Goal: Communication & Community: Participate in discussion

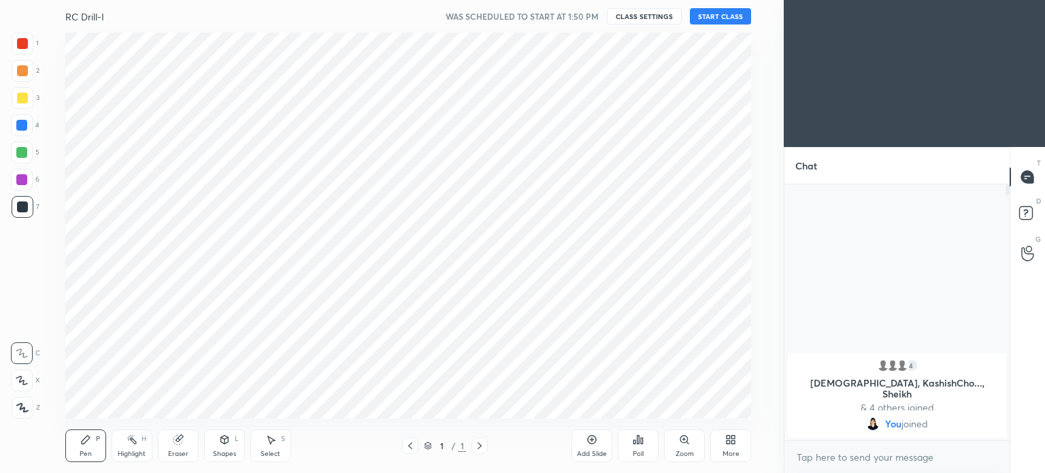
scroll to position [67666, 67323]
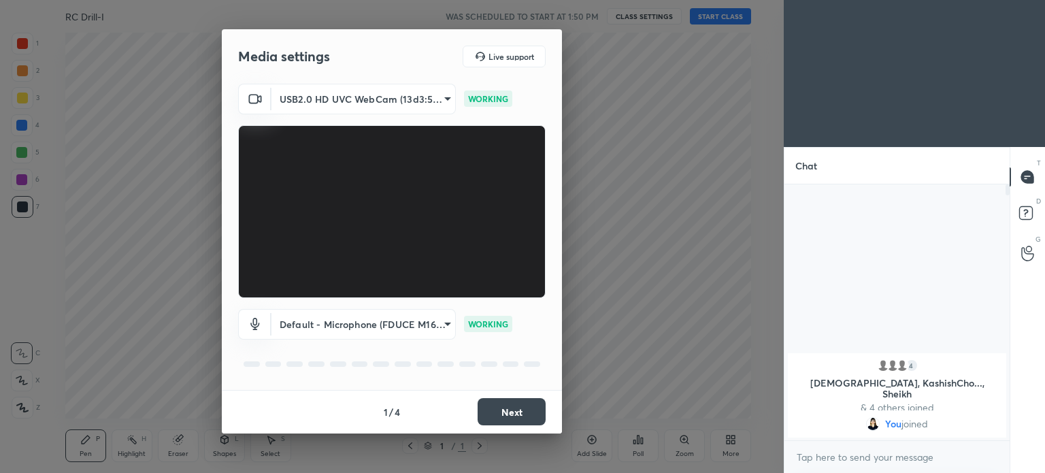
click at [527, 406] on button "Next" at bounding box center [512, 411] width 68 height 27
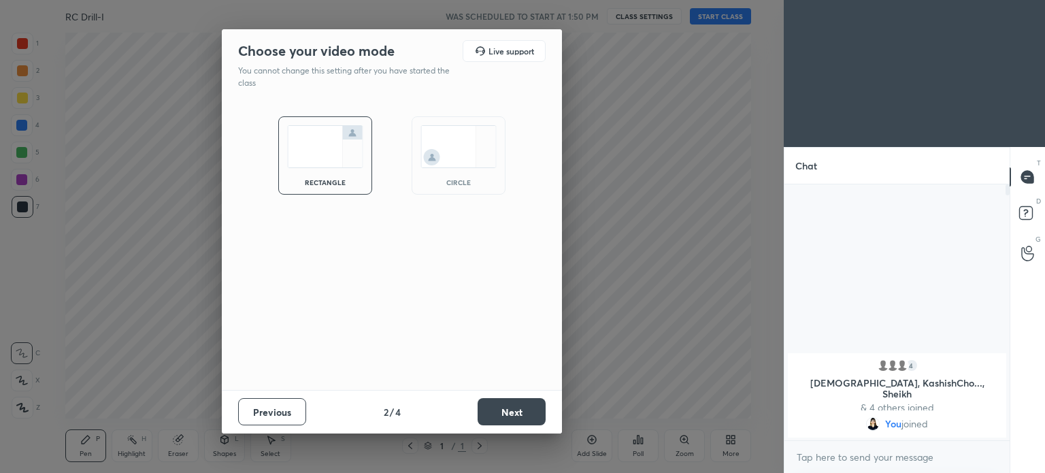
click at [528, 407] on button "Next" at bounding box center [512, 411] width 68 height 27
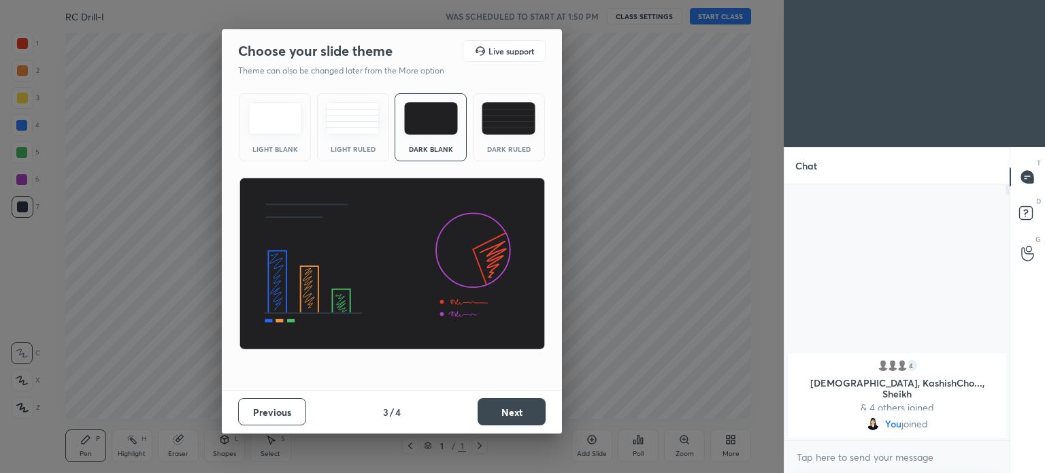
click at [523, 413] on button "Next" at bounding box center [512, 411] width 68 height 27
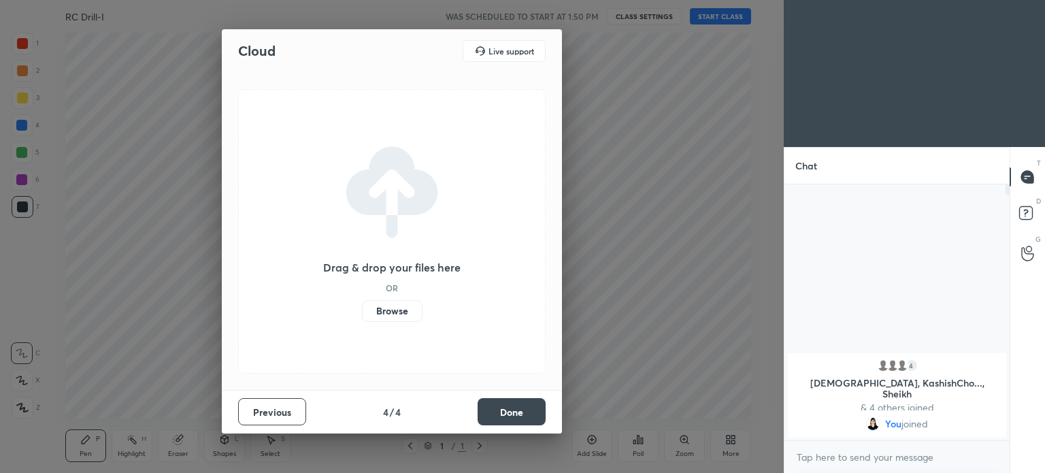
click at [523, 413] on button "Done" at bounding box center [512, 411] width 68 height 27
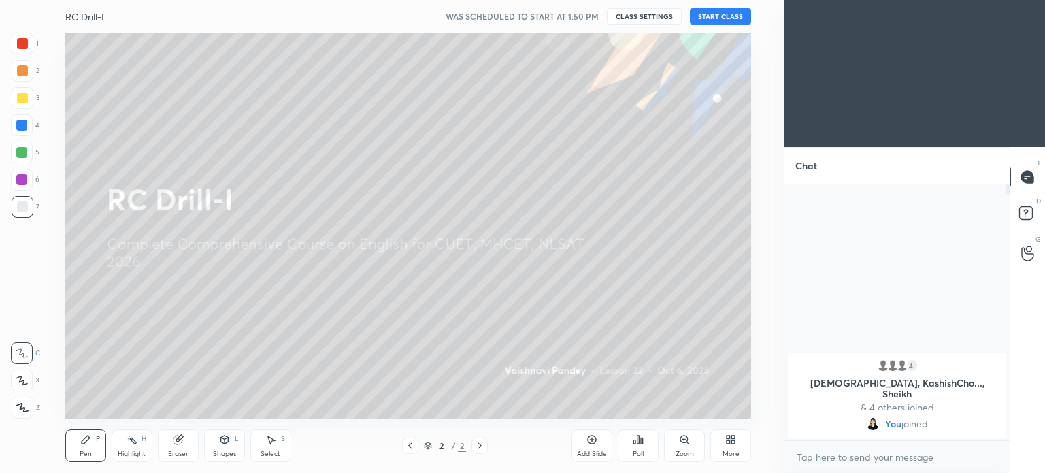
click at [719, 8] on button "START CLASS" at bounding box center [720, 16] width 61 height 16
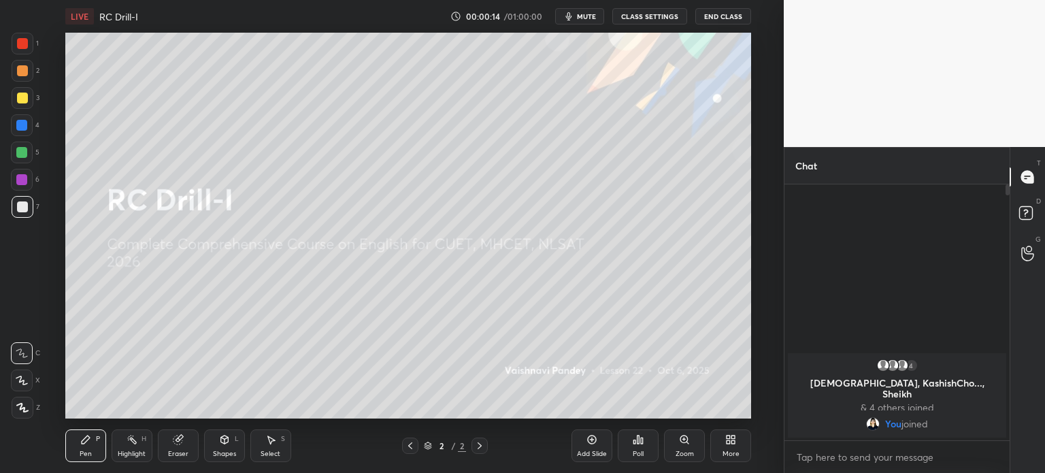
click at [732, 445] on div "More" at bounding box center [730, 445] width 41 height 33
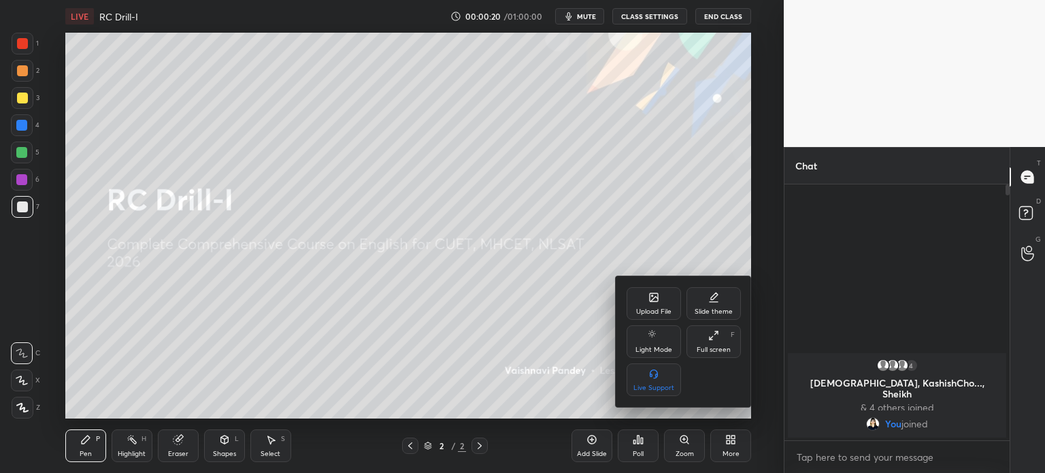
click at [659, 314] on div "Upload File" at bounding box center [653, 311] width 35 height 7
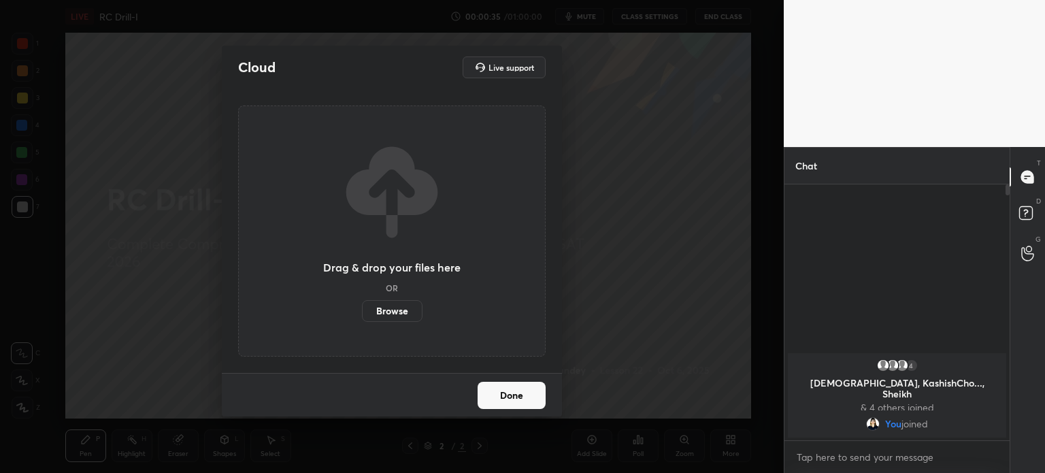
click at [507, 393] on button "Done" at bounding box center [512, 395] width 68 height 27
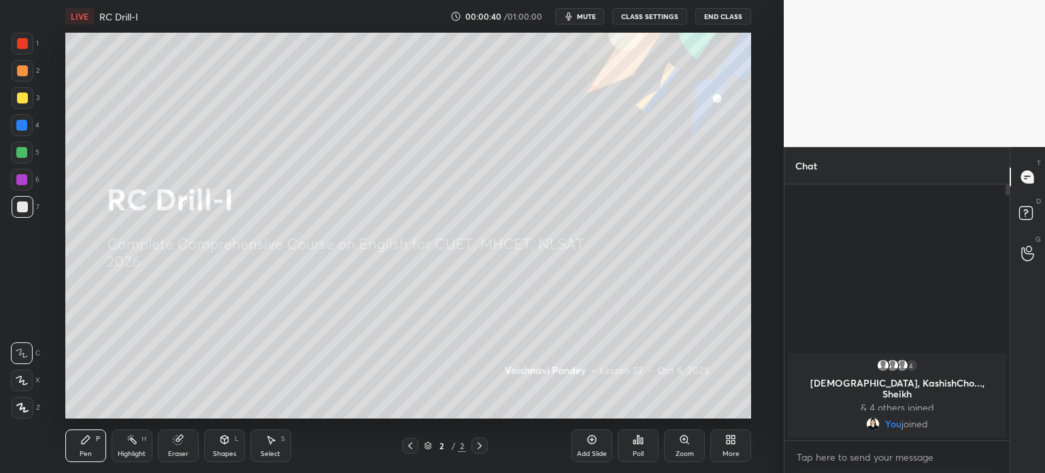
click at [912, 402] on p "& 4 others joined" at bounding box center [897, 407] width 202 height 11
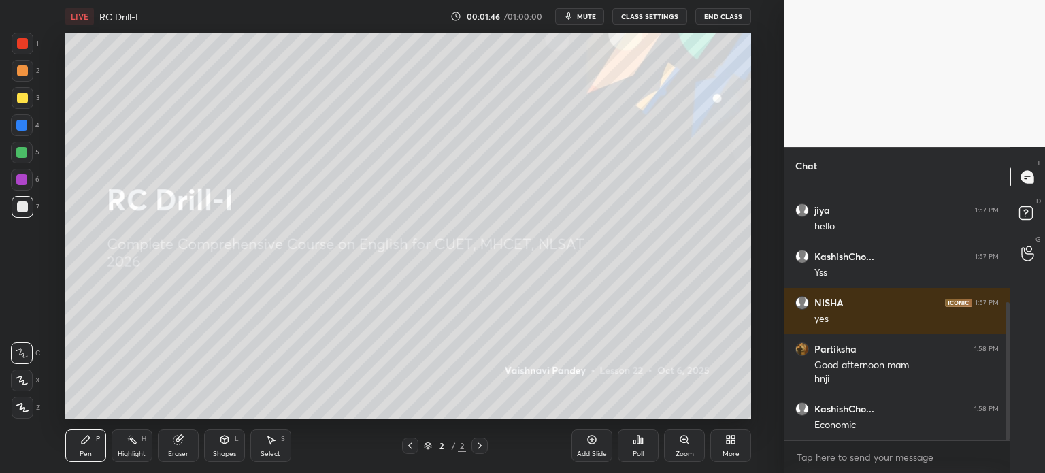
scroll to position [218, 0]
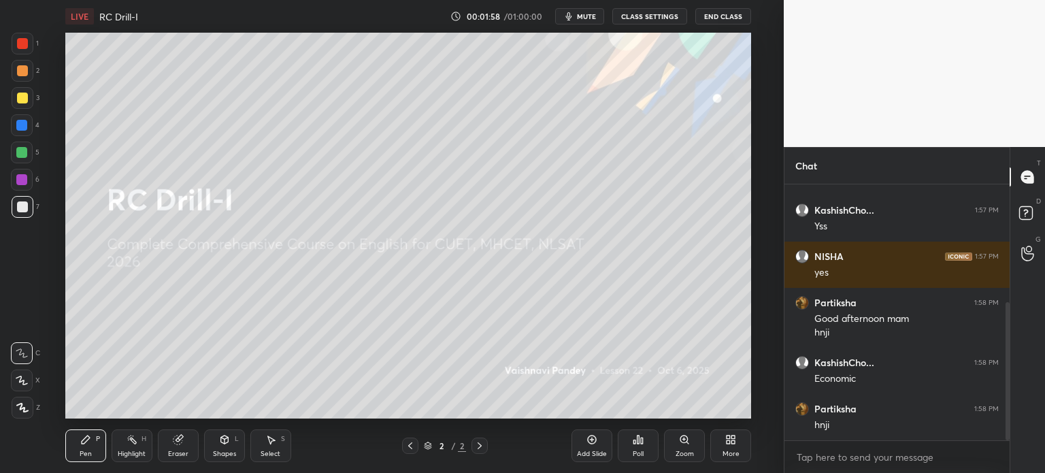
click at [732, 446] on div "More" at bounding box center [730, 445] width 41 height 33
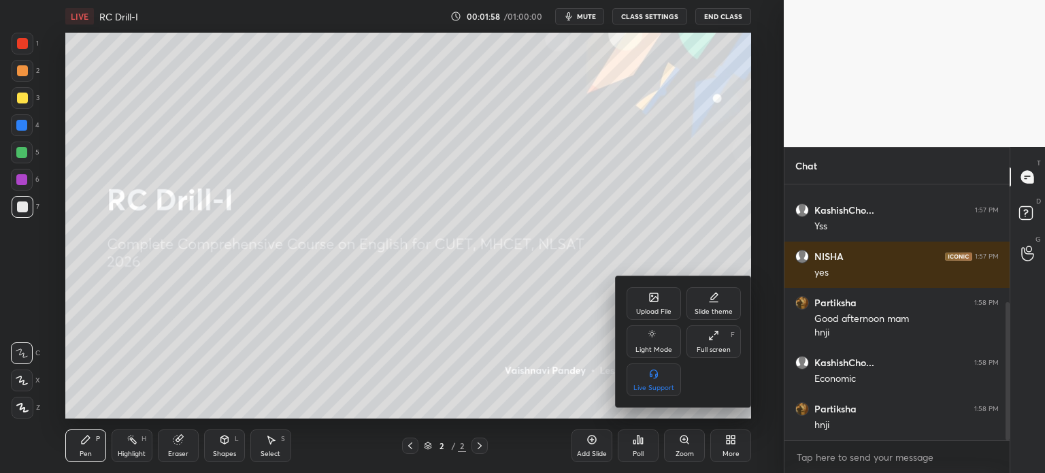
click at [732, 446] on div at bounding box center [522, 236] width 1045 height 473
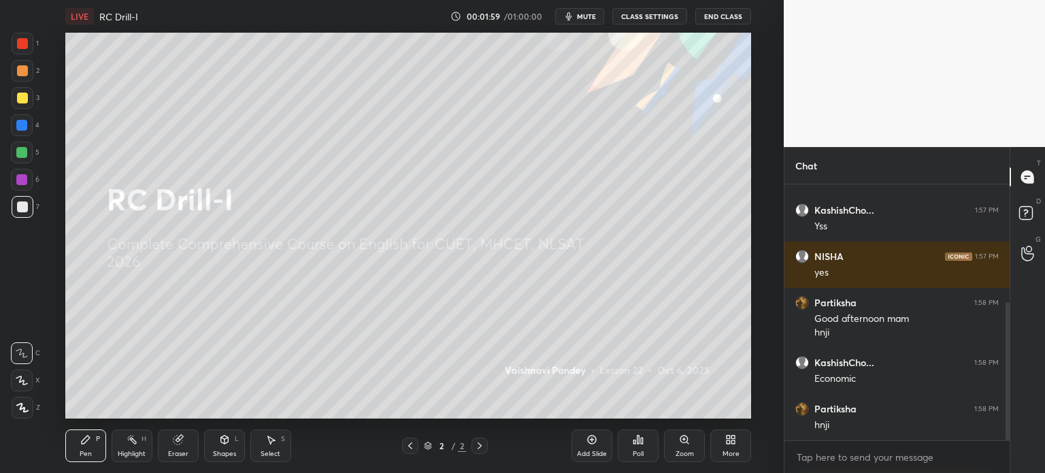
click at [727, 456] on div "More" at bounding box center [731, 454] width 17 height 7
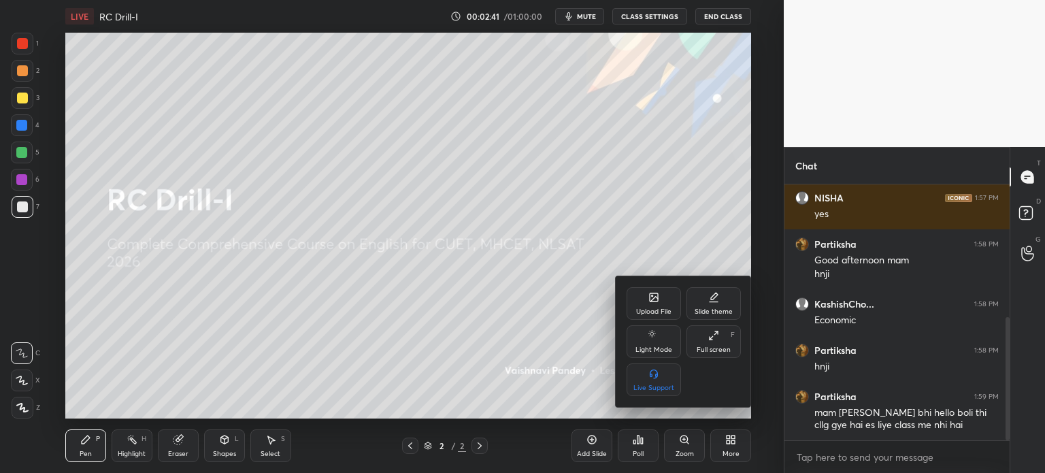
scroll to position [290, 0]
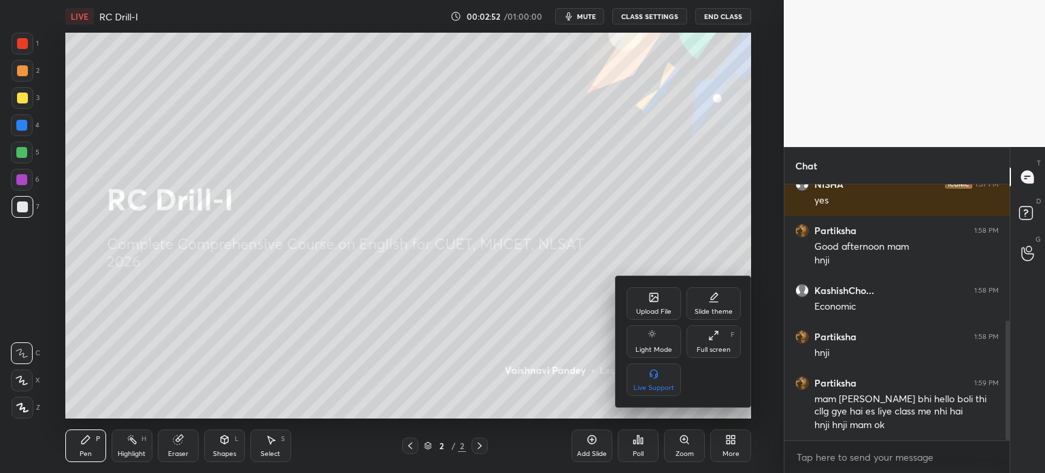
click at [662, 314] on div "Upload File" at bounding box center [653, 311] width 35 height 7
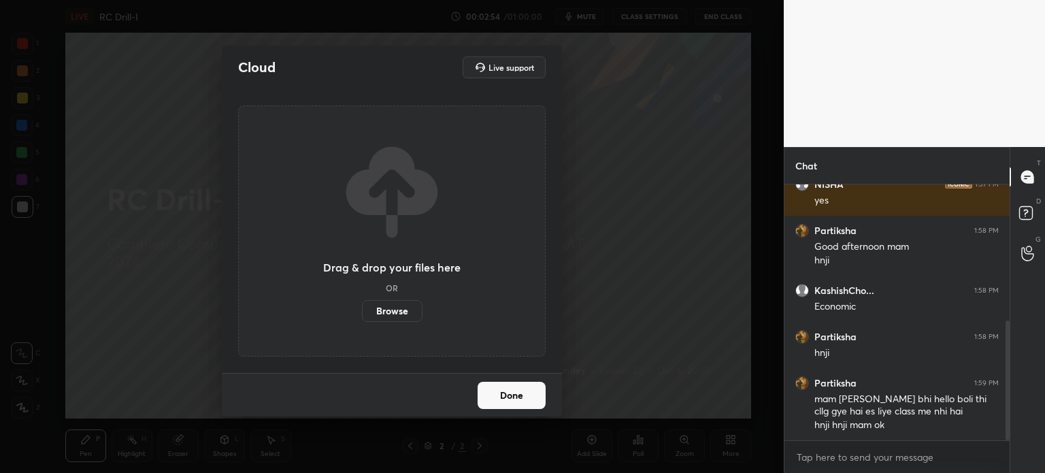
click at [389, 316] on label "Browse" at bounding box center [392, 311] width 61 height 22
click at [362, 316] on input "Browse" at bounding box center [362, 311] width 0 height 22
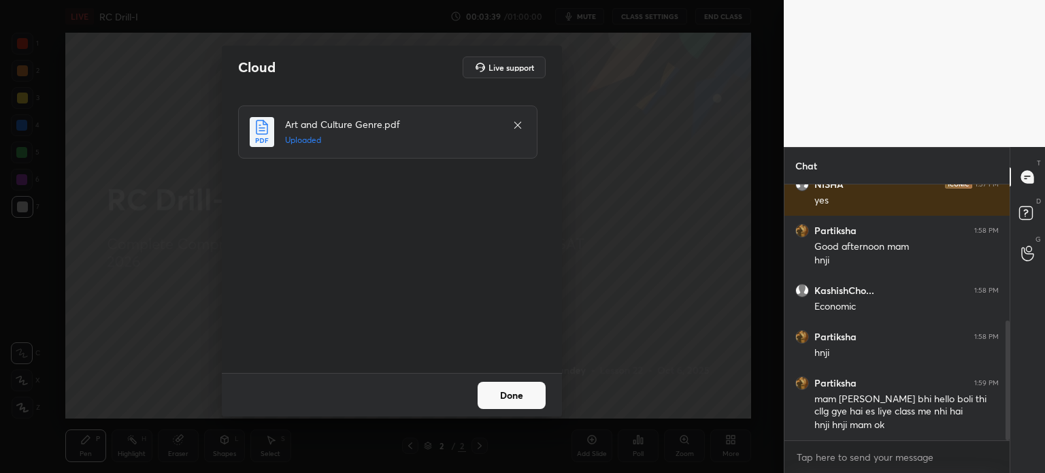
click at [516, 396] on button "Done" at bounding box center [512, 395] width 68 height 27
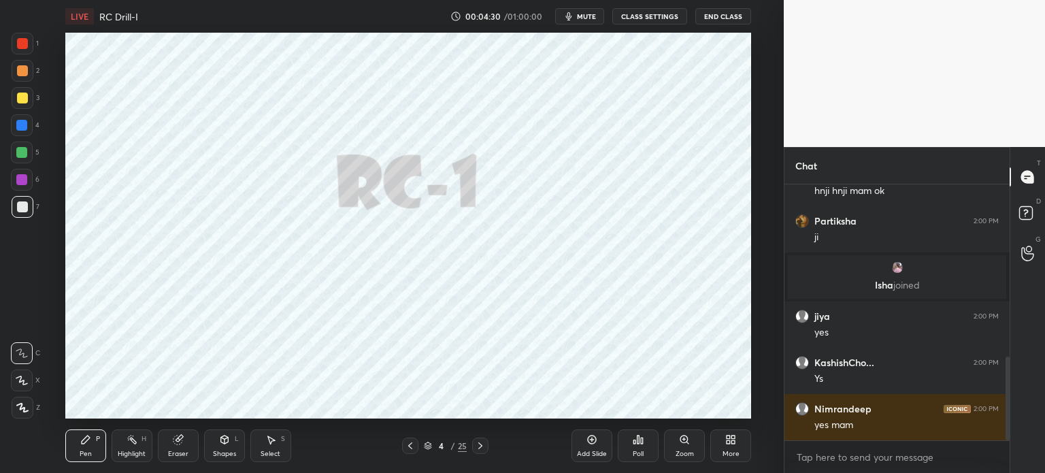
scroll to position [570, 0]
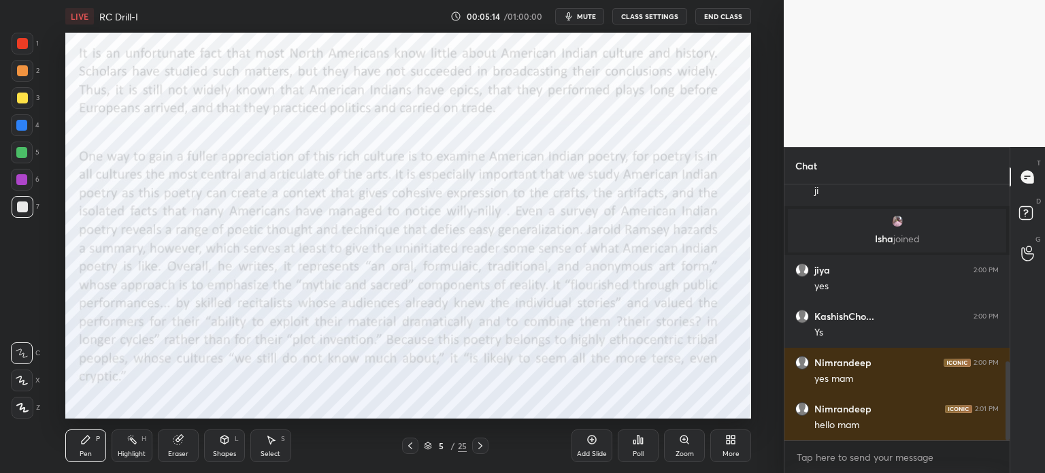
click at [714, 435] on div "More" at bounding box center [730, 445] width 41 height 33
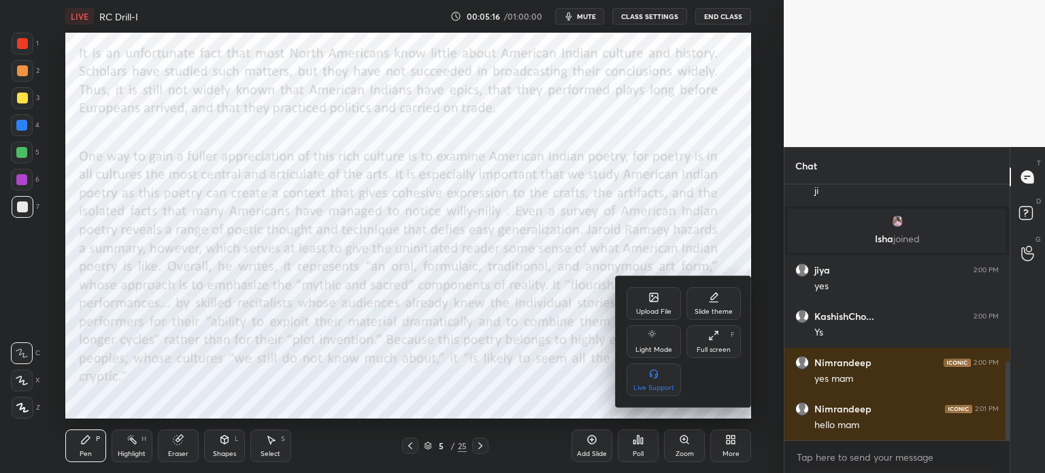
click at [657, 308] on div "Upload File" at bounding box center [653, 311] width 35 height 7
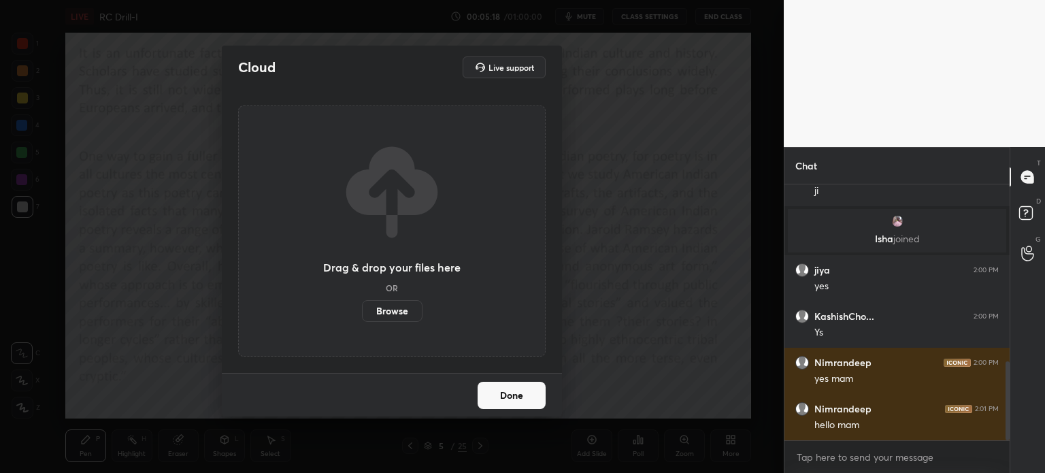
click at [382, 317] on label "Browse" at bounding box center [392, 311] width 61 height 22
click at [362, 317] on input "Browse" at bounding box center [362, 311] width 0 height 22
click at [543, 392] on button "Done" at bounding box center [512, 395] width 68 height 27
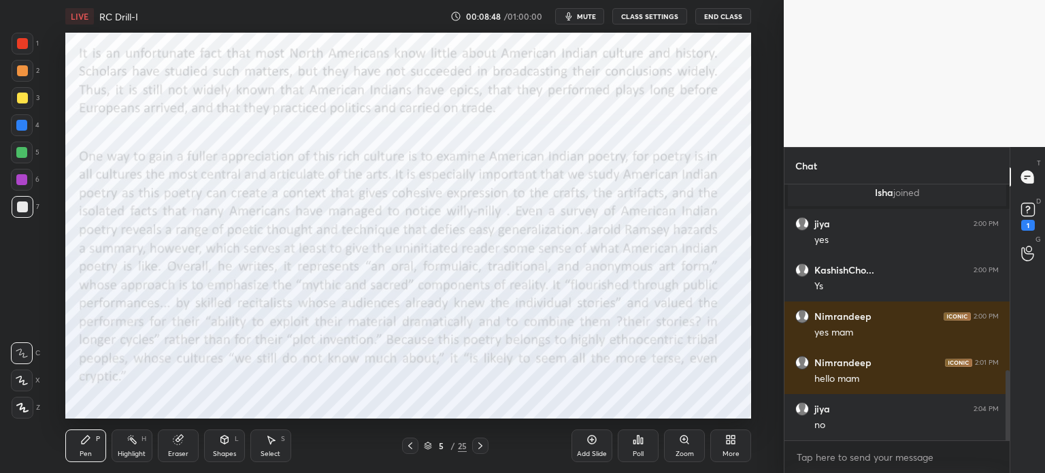
scroll to position [675, 0]
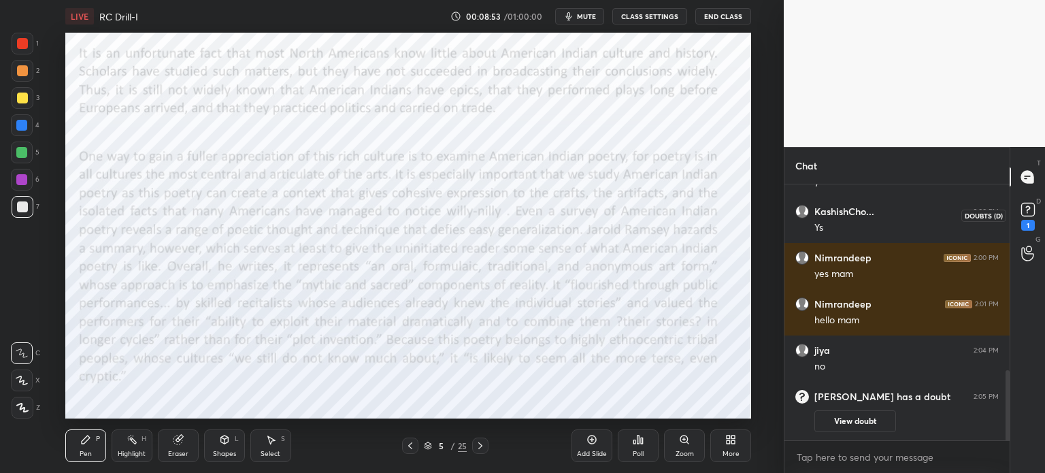
click at [1031, 212] on rect at bounding box center [1027, 209] width 13 height 13
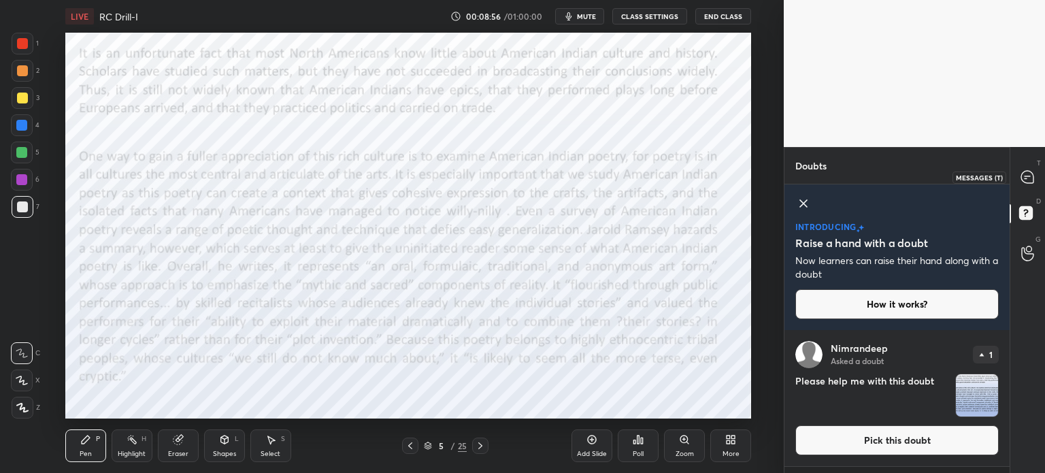
click at [1026, 171] on icon at bounding box center [1027, 177] width 12 height 12
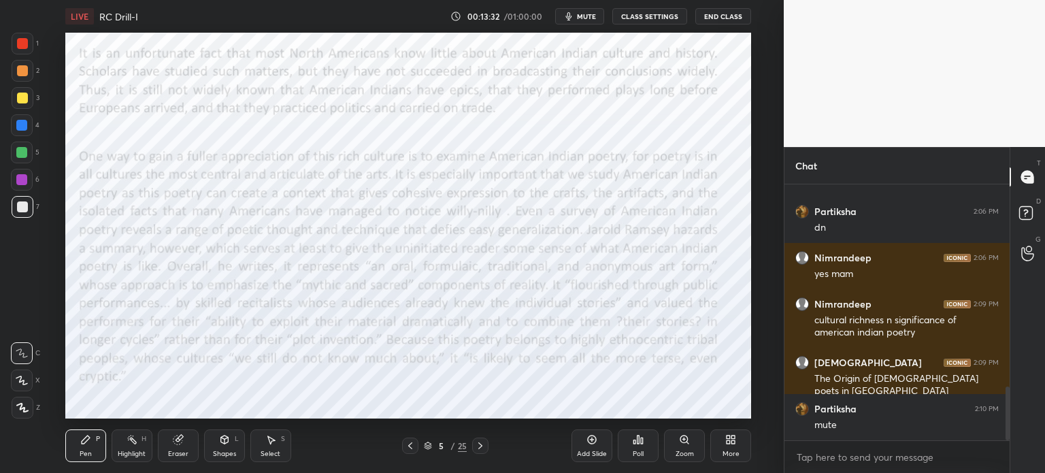
scroll to position [4, 4]
click at [654, 10] on button "CLASS SETTINGS" at bounding box center [649, 16] width 75 height 16
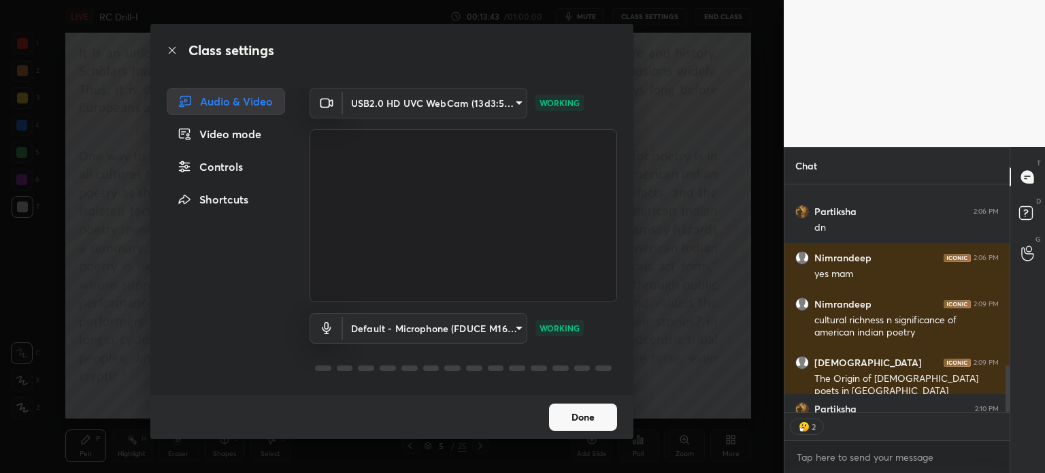
type textarea "x"
click at [589, 413] on button "Done" at bounding box center [583, 417] width 68 height 27
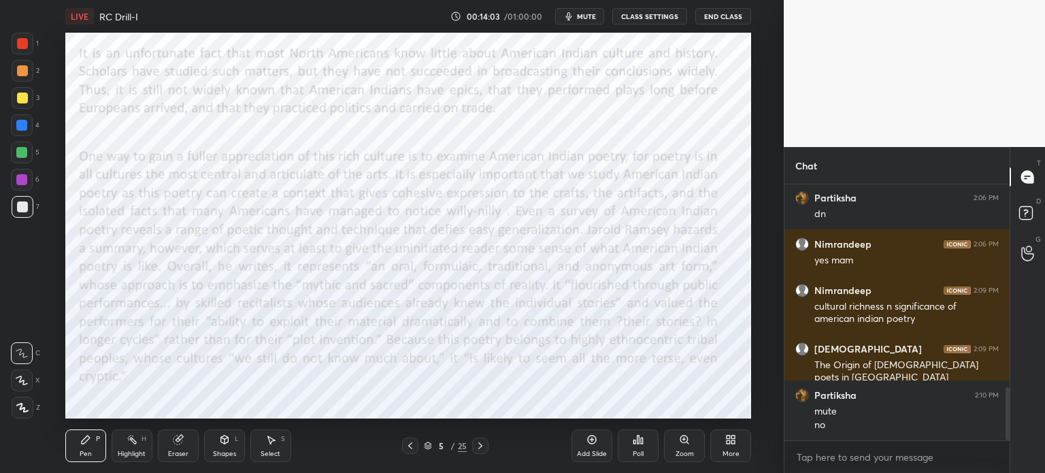
scroll to position [1025, 0]
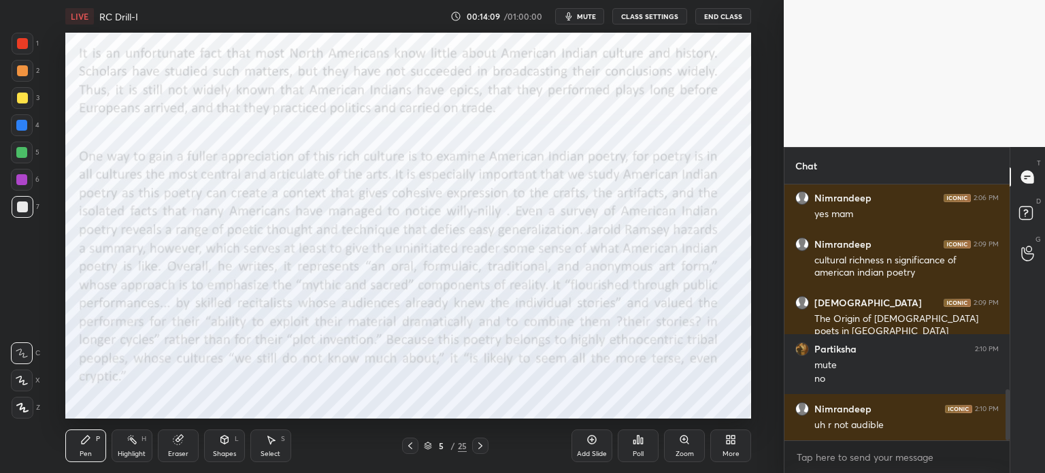
drag, startPoint x: 578, startPoint y: 14, endPoint x: 581, endPoint y: 27, distance: 13.2
click at [578, 18] on button "mute" at bounding box center [579, 16] width 49 height 16
drag, startPoint x: 589, startPoint y: 15, endPoint x: 612, endPoint y: 18, distance: 24.0
click at [589, 16] on span "unmute" at bounding box center [585, 17] width 29 height 10
click at [644, 18] on button "CLASS SETTINGS" at bounding box center [649, 16] width 75 height 16
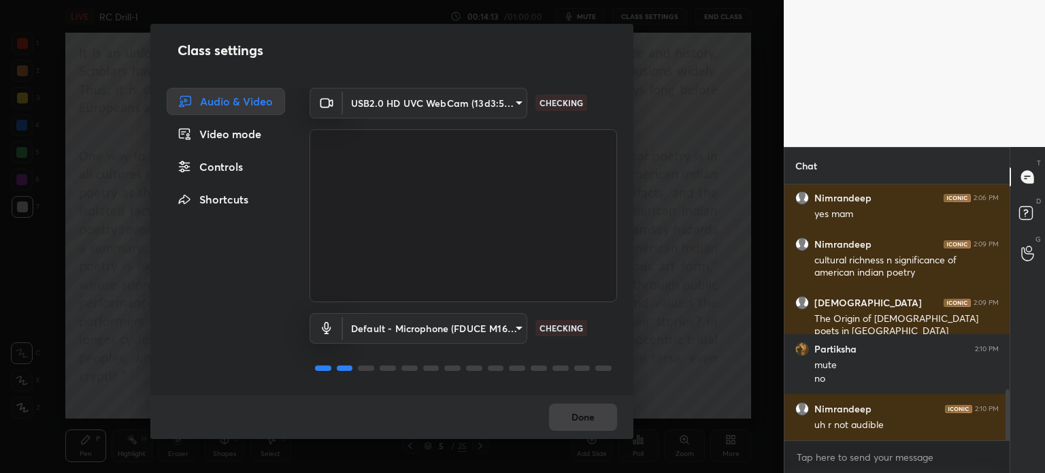
click at [453, 326] on body "1 2 3 4 5 6 7 C X Z C X Z E E Erase all H H LIVE RC Drill-I 00:14:13 / 01:00:00…" at bounding box center [522, 236] width 1045 height 473
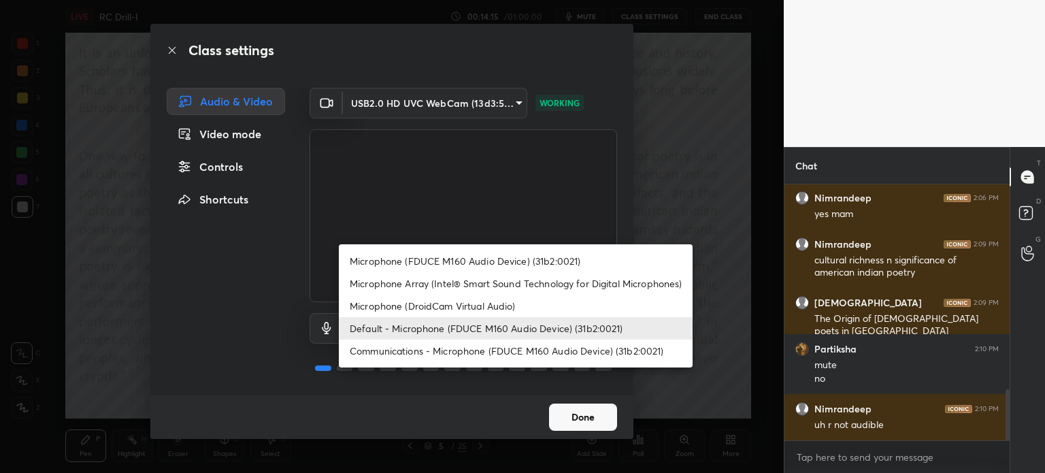
click at [422, 348] on li "Communications - Microphone (FDUCE M160 Audio Device) (31b2:0021)" at bounding box center [516, 351] width 354 height 22
type input "communications"
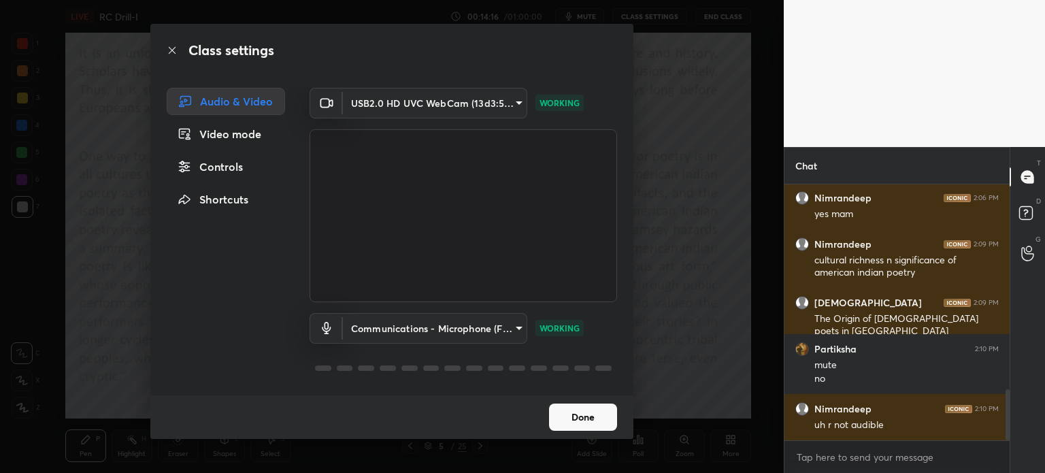
click at [576, 425] on button "Done" at bounding box center [583, 417] width 68 height 27
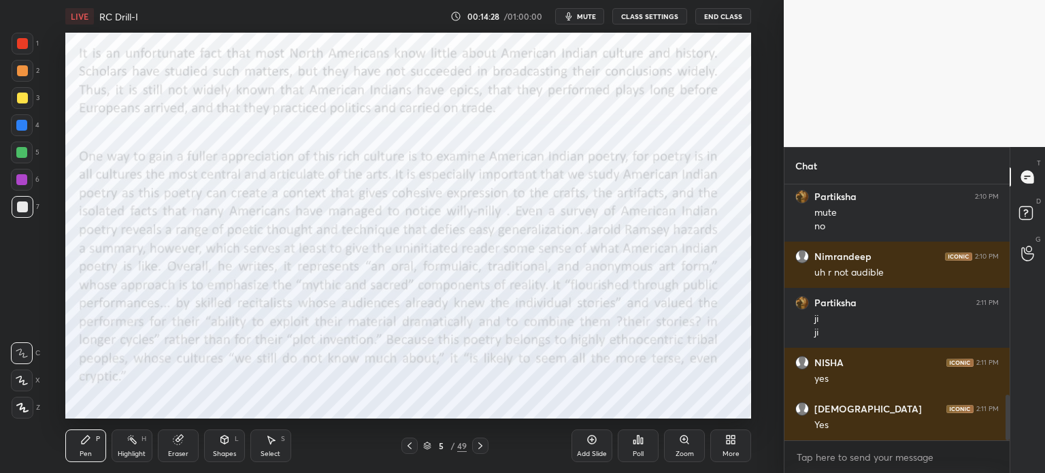
scroll to position [1224, 0]
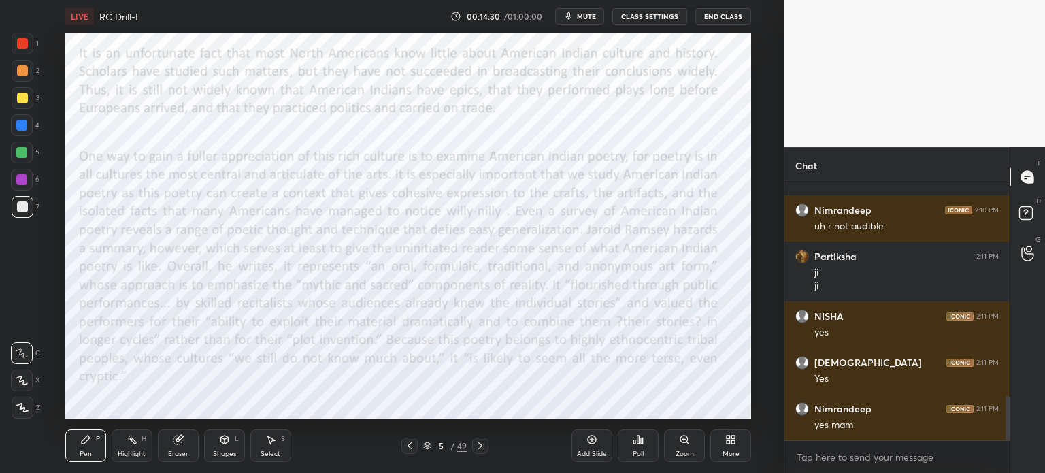
click at [24, 42] on div at bounding box center [22, 43] width 11 height 11
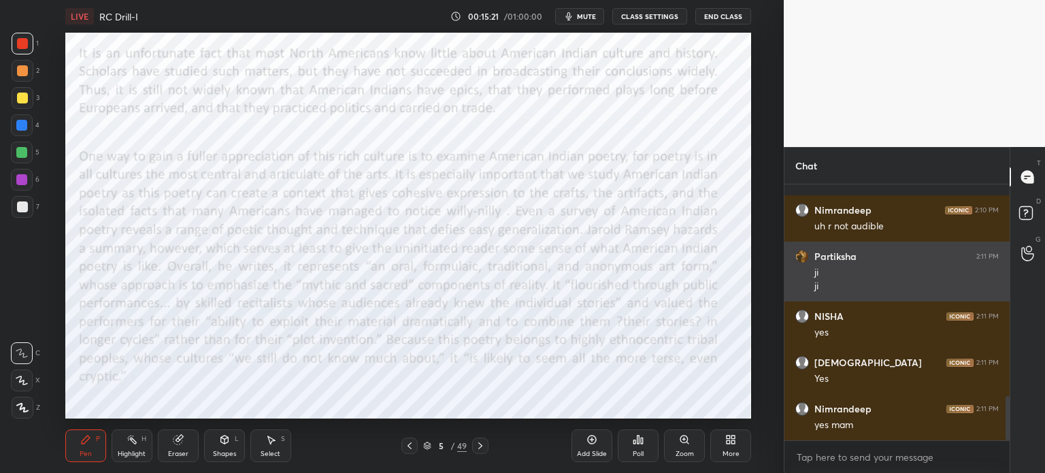
click at [913, 245] on div "Partiksha 2:11 PM ji ji" at bounding box center [897, 272] width 225 height 60
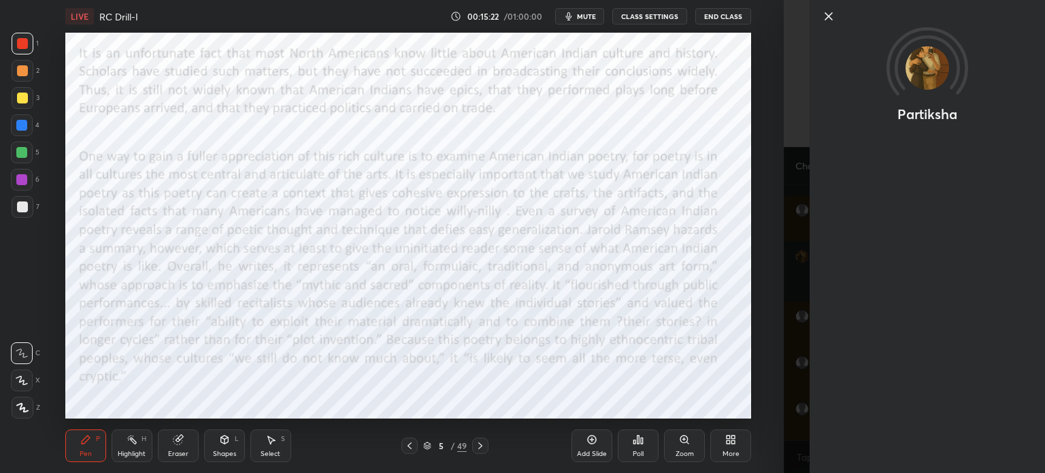
click at [821, 19] on icon at bounding box center [829, 16] width 16 height 16
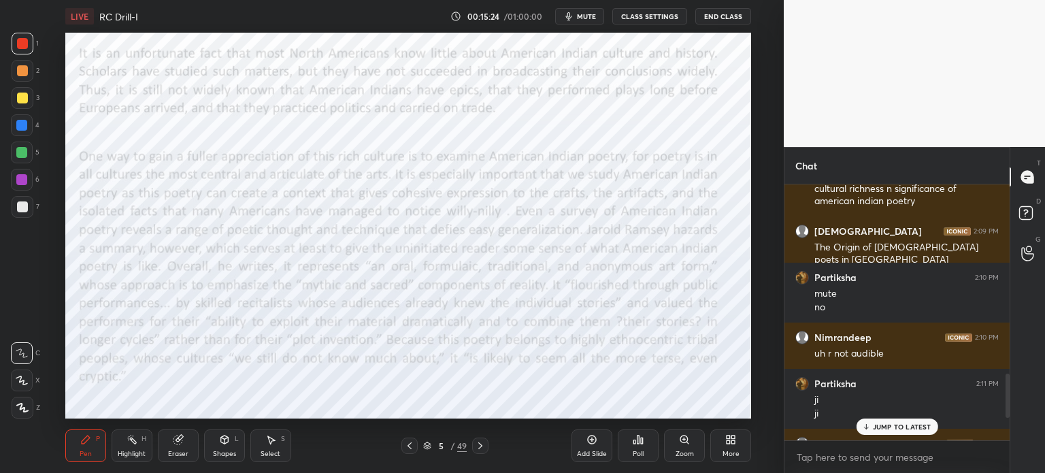
scroll to position [1095, 0]
click at [883, 427] on p "JUMP TO LATEST" at bounding box center [902, 427] width 59 height 8
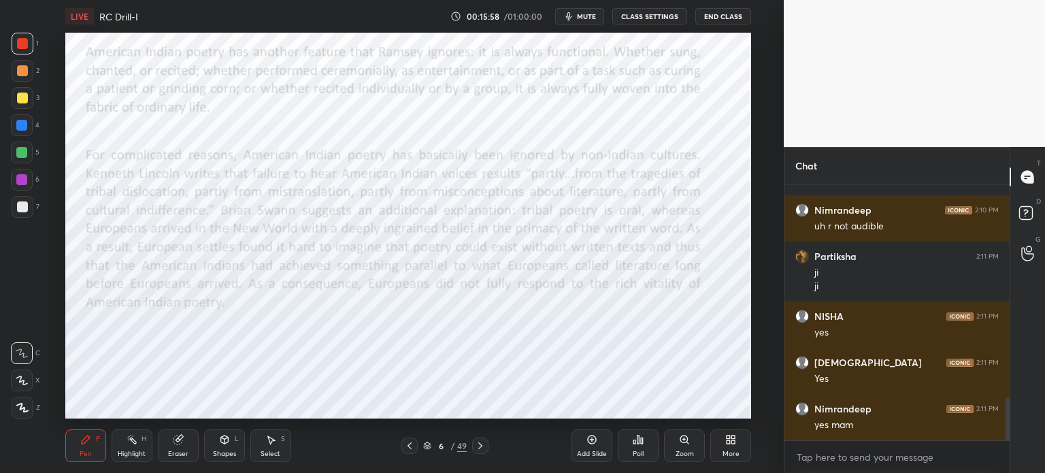
scroll to position [1270, 0]
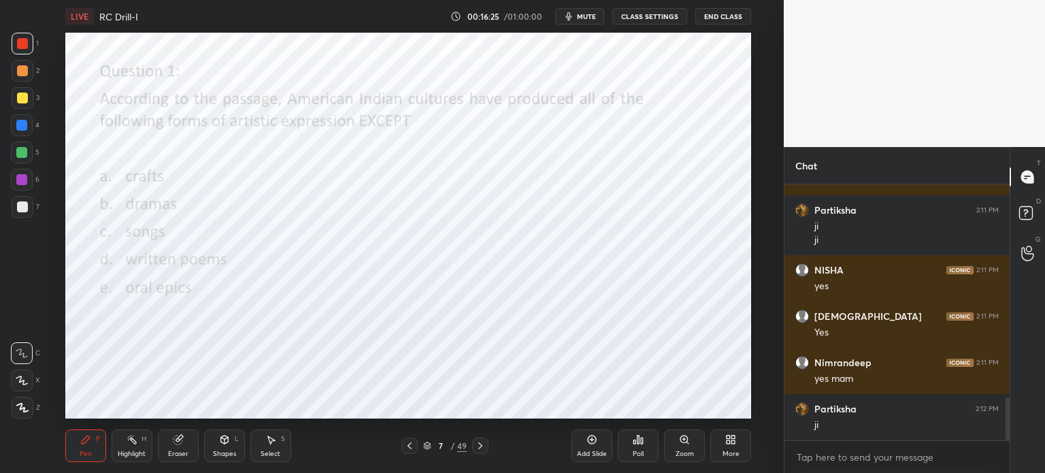
click at [634, 459] on div "Poll" at bounding box center [638, 445] width 41 height 33
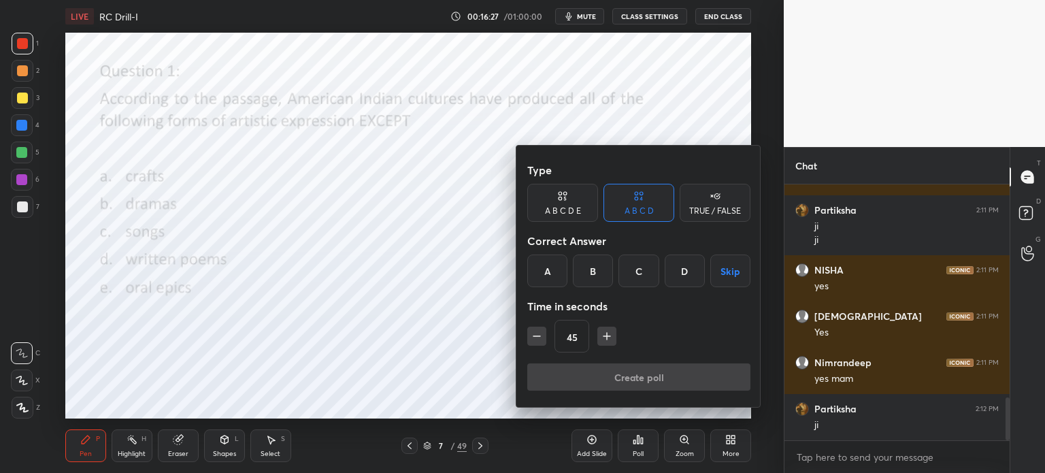
click at [567, 213] on div "A B C D E" at bounding box center [563, 211] width 36 height 8
click at [609, 346] on div "45" at bounding box center [638, 336] width 223 height 33
click at [603, 335] on icon "button" at bounding box center [607, 336] width 14 height 14
type input "60"
click at [392, 283] on div at bounding box center [522, 236] width 1045 height 473
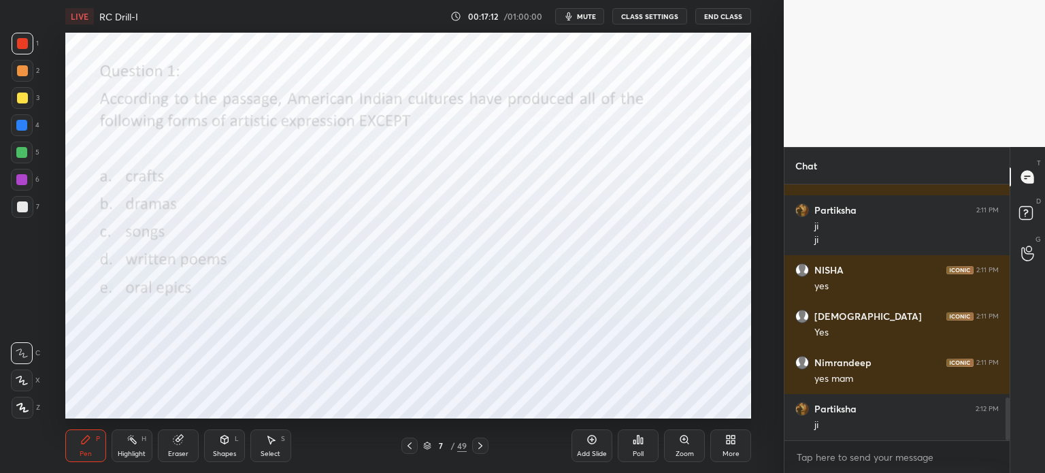
click at [645, 457] on div "Poll" at bounding box center [638, 445] width 41 height 33
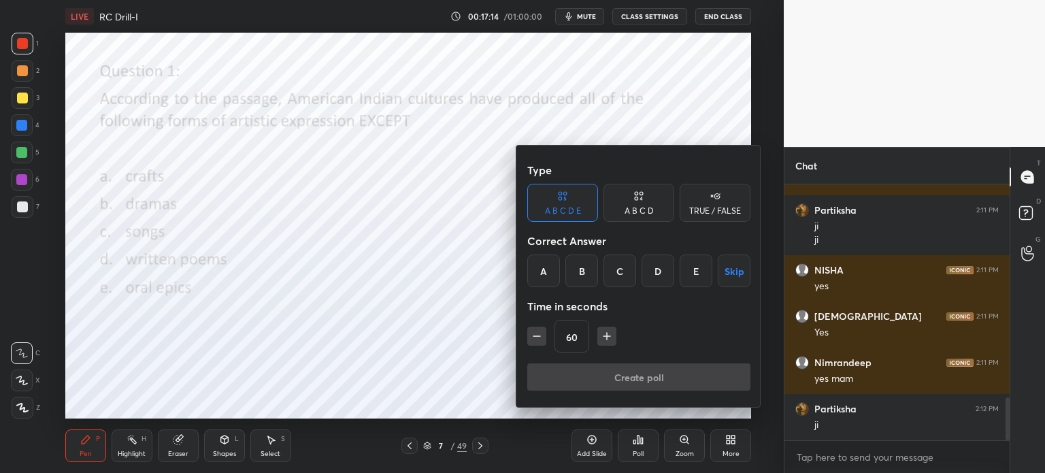
click at [649, 277] on div "D" at bounding box center [658, 271] width 33 height 33
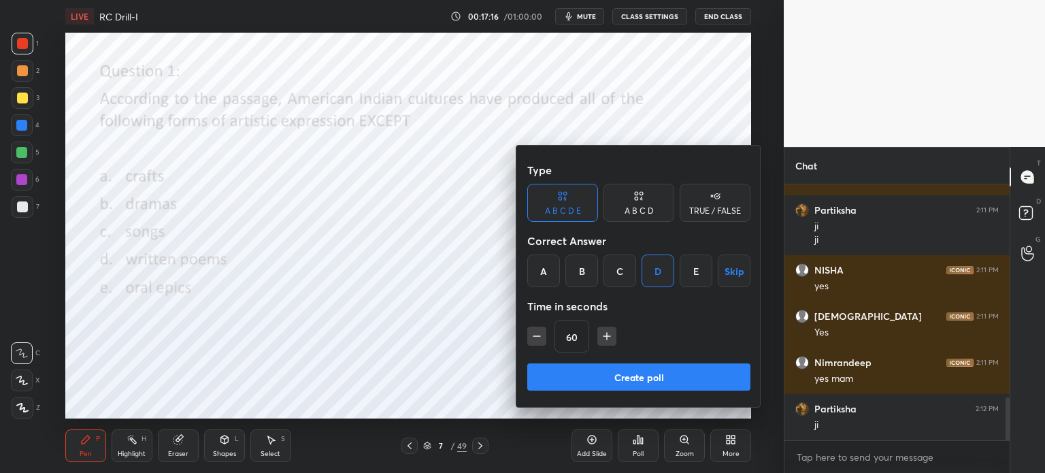
click at [681, 380] on button "Create poll" at bounding box center [638, 376] width 223 height 27
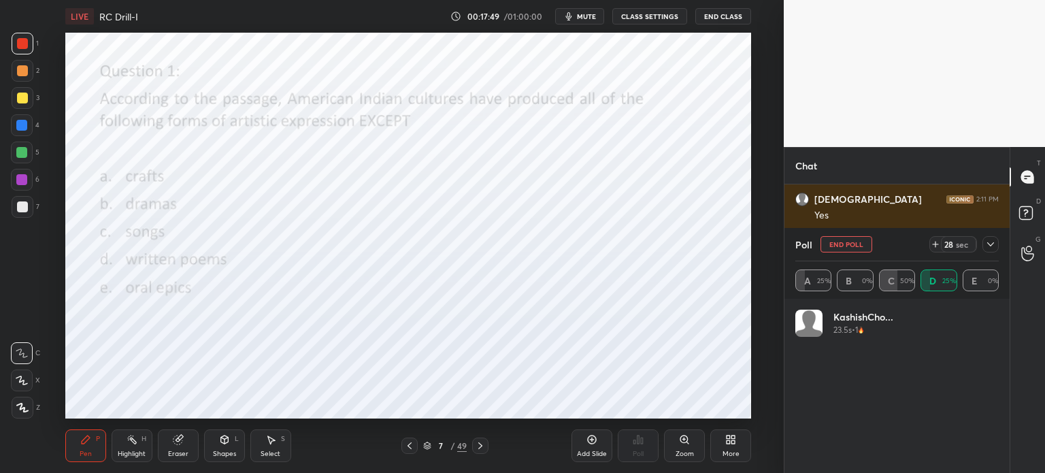
scroll to position [1401, 0]
click at [585, 13] on span "mute" at bounding box center [586, 17] width 19 height 10
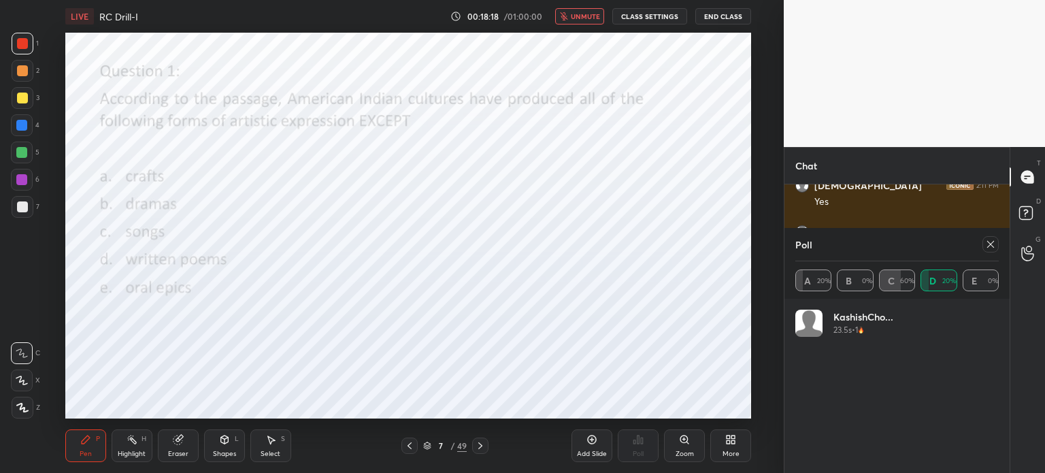
click at [585, 13] on span "unmute" at bounding box center [585, 17] width 29 height 10
click at [988, 244] on icon at bounding box center [990, 244] width 11 height 11
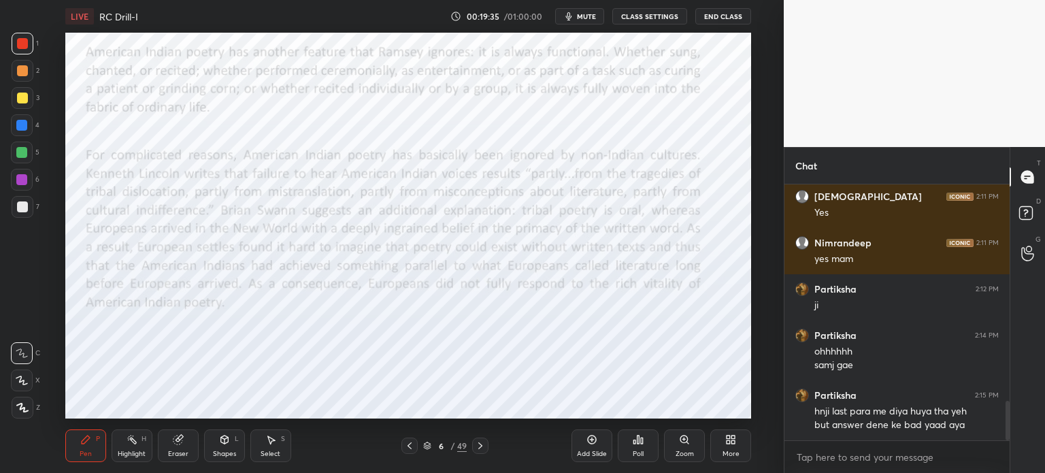
scroll to position [1448, 0]
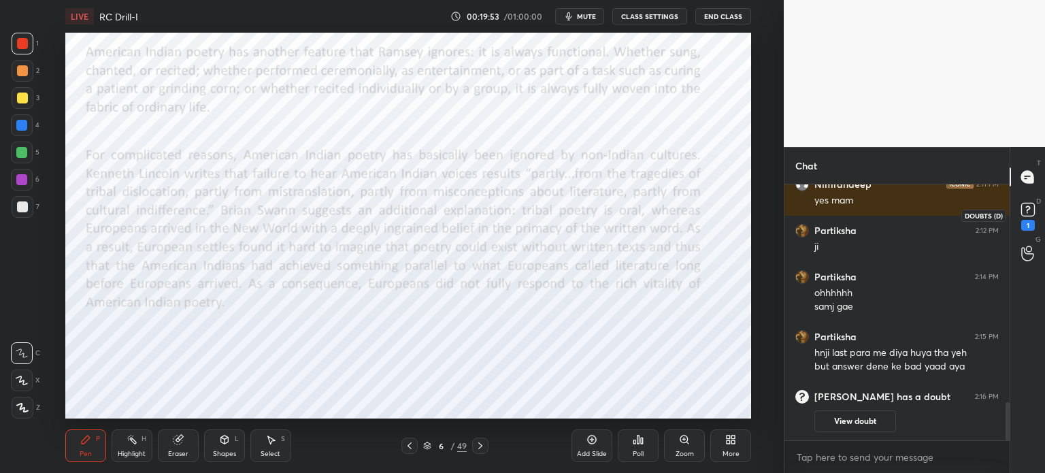
click at [1027, 214] on rect at bounding box center [1027, 209] width 13 height 13
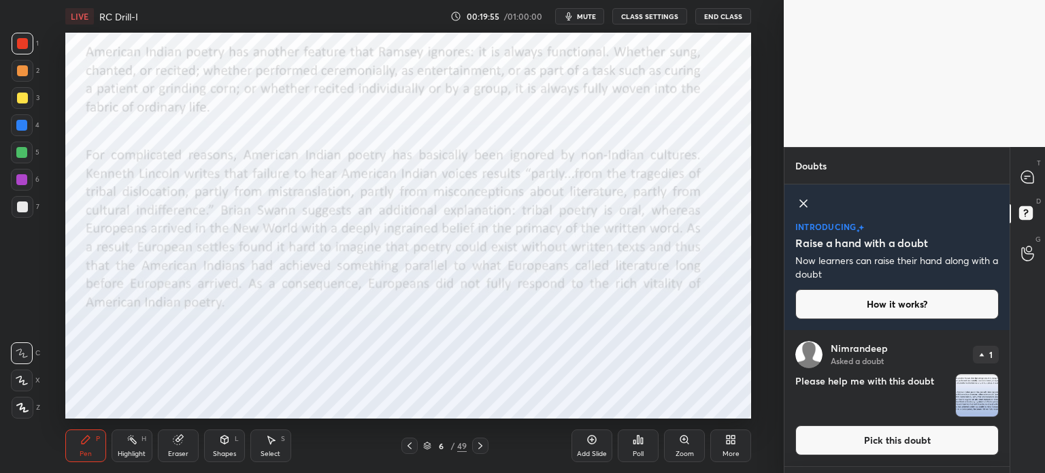
click at [804, 201] on icon at bounding box center [804, 203] width 16 height 16
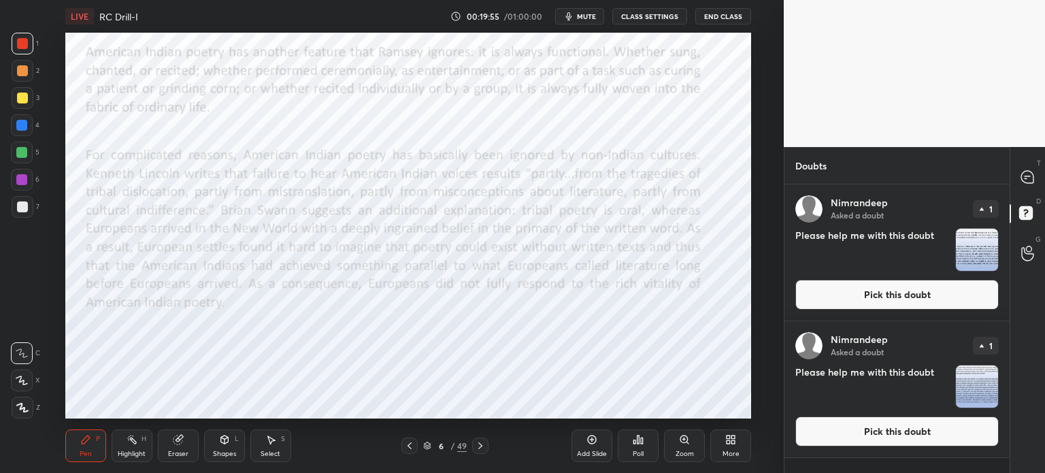
scroll to position [284, 221]
drag, startPoint x: 1032, startPoint y: 176, endPoint x: 1019, endPoint y: 186, distance: 16.6
click at [1031, 176] on icon at bounding box center [1027, 177] width 12 height 12
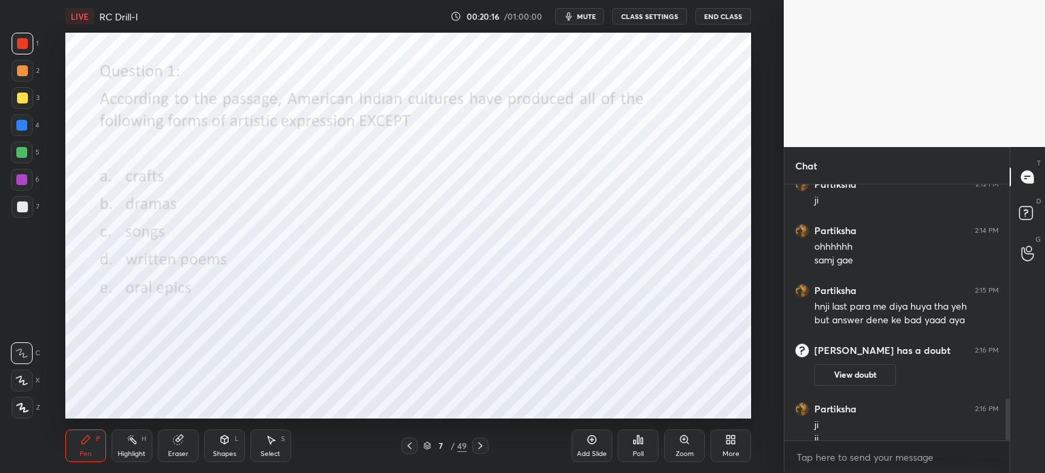
scroll to position [1346, 0]
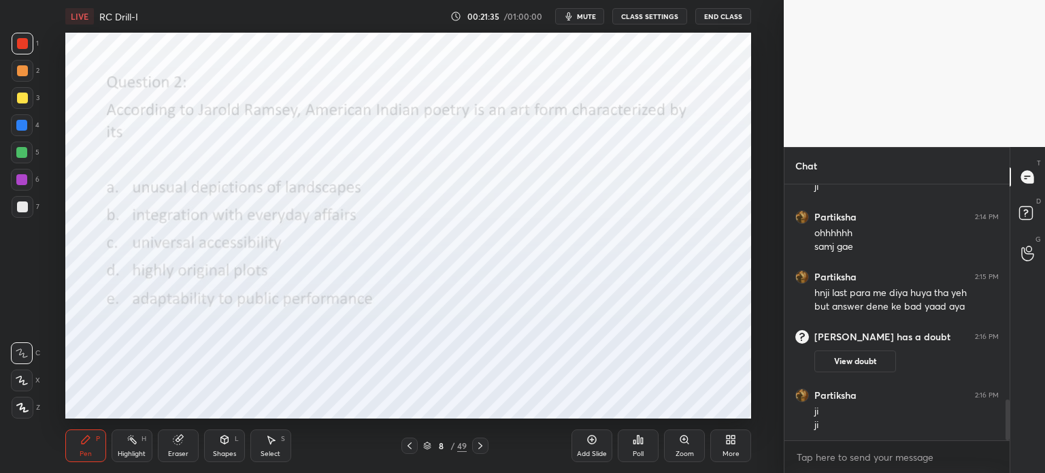
click at [626, 446] on div "Poll" at bounding box center [638, 445] width 41 height 33
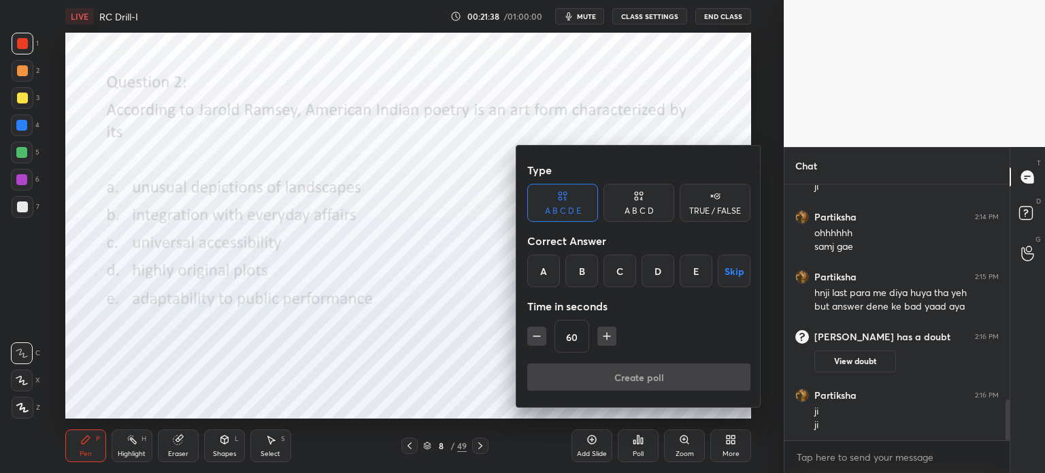
click at [692, 280] on div "E" at bounding box center [696, 271] width 33 height 33
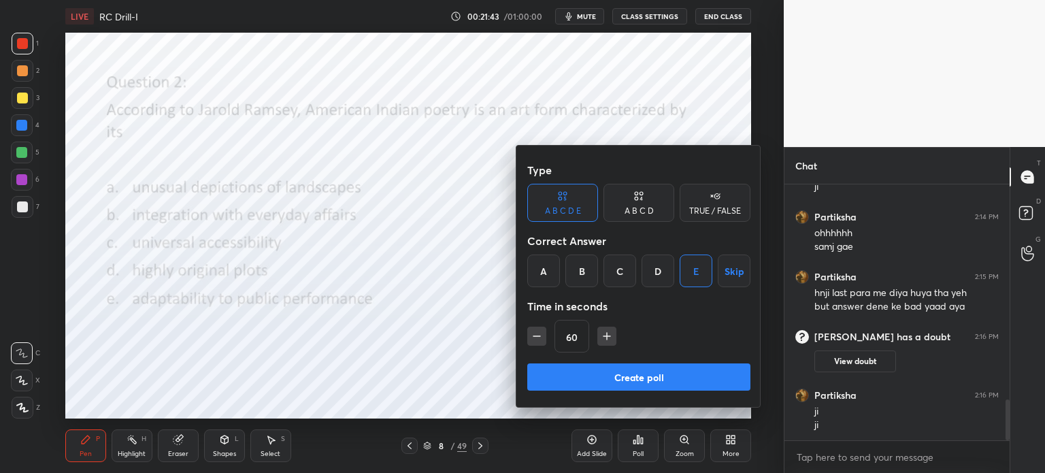
click at [598, 384] on button "Create poll" at bounding box center [638, 376] width 223 height 27
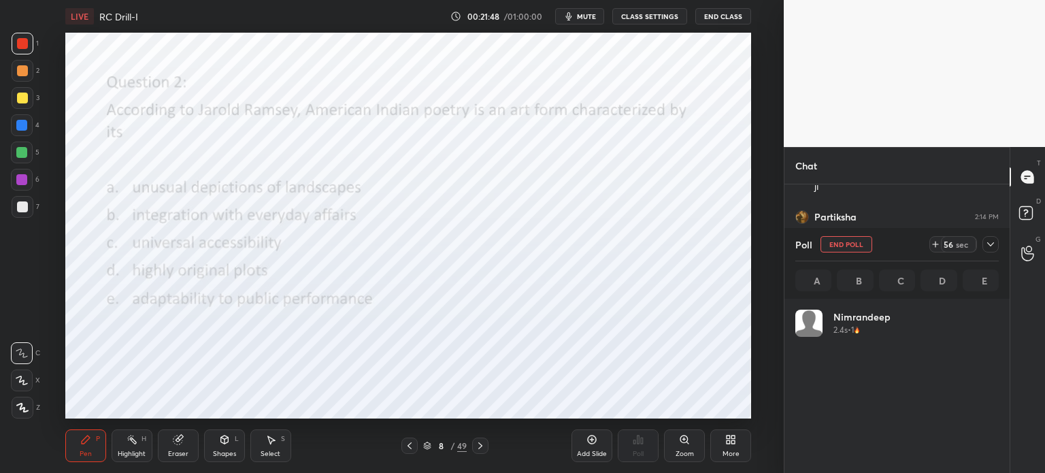
scroll to position [159, 199]
drag, startPoint x: 991, startPoint y: 244, endPoint x: 971, endPoint y: 243, distance: 19.8
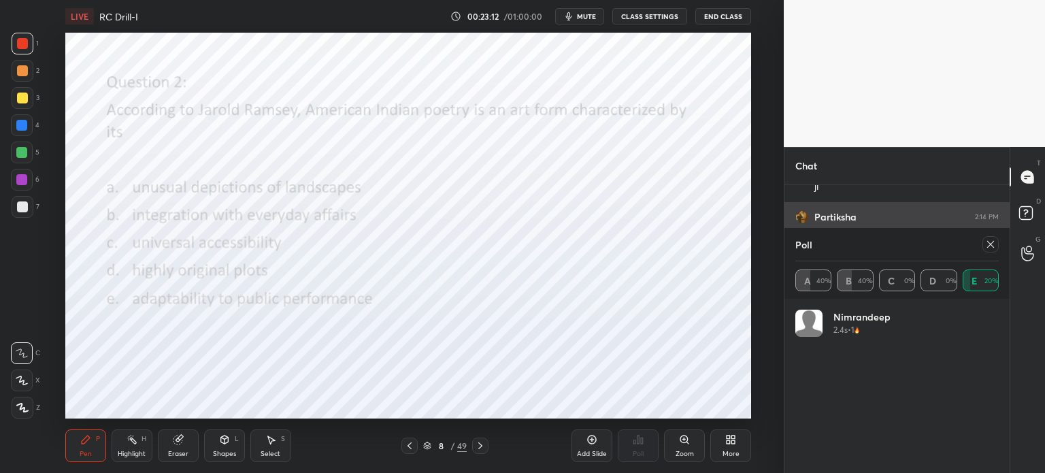
click at [989, 244] on icon at bounding box center [990, 244] width 11 height 11
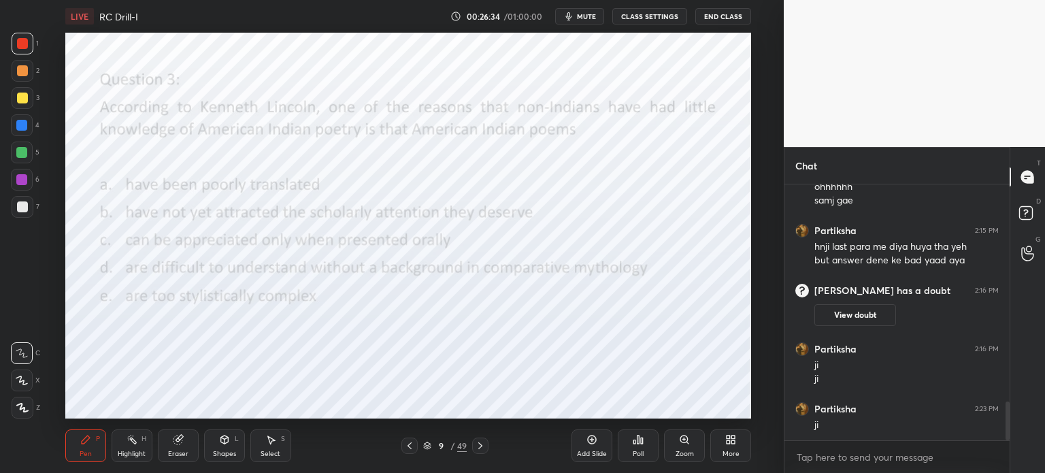
scroll to position [1439, 0]
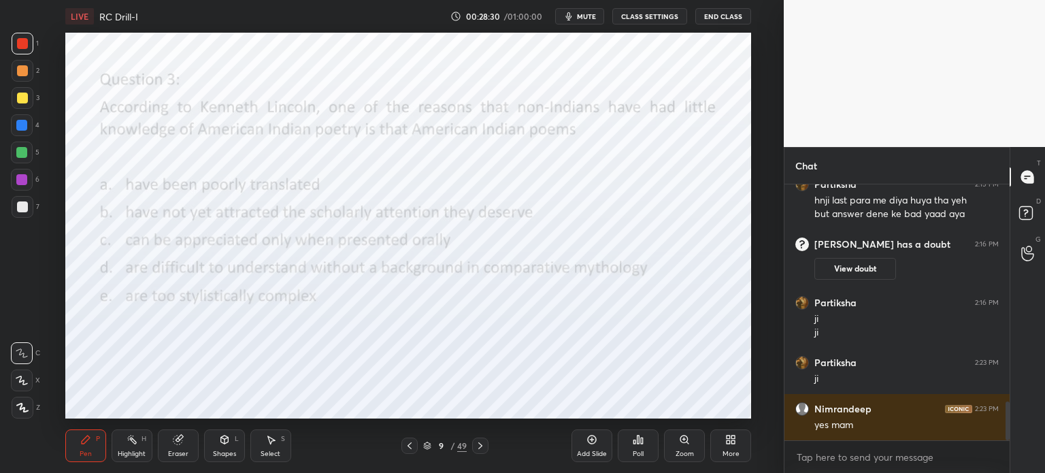
click at [640, 436] on icon at bounding box center [639, 440] width 2 height 8
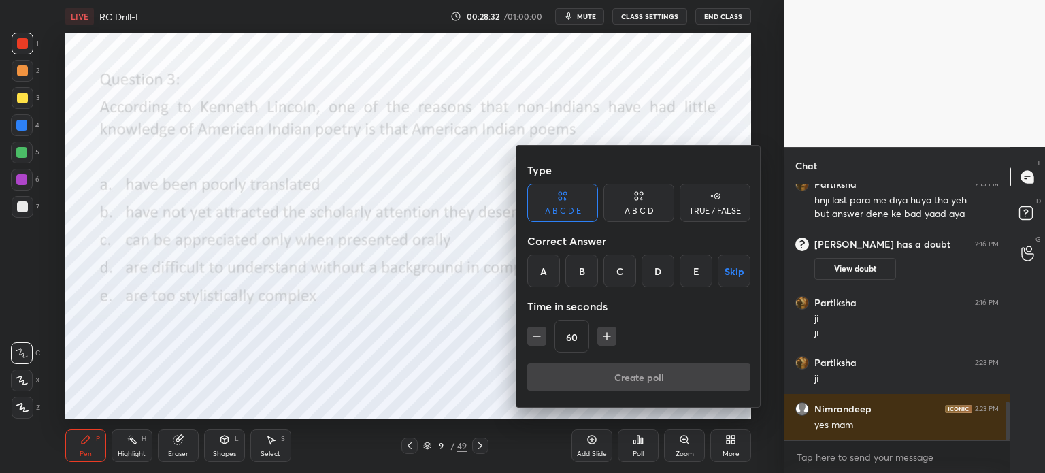
click at [542, 263] on div "A" at bounding box center [543, 271] width 33 height 33
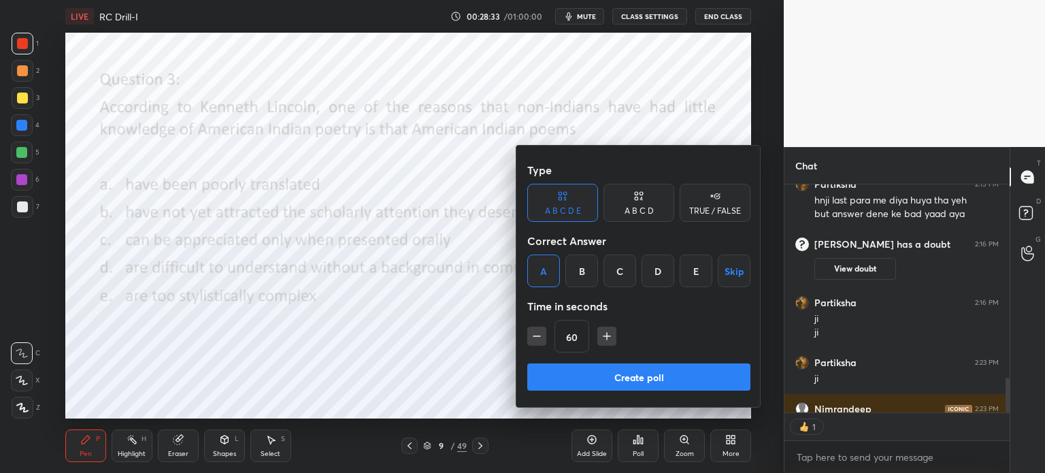
scroll to position [225, 221]
click at [610, 377] on button "Create poll" at bounding box center [638, 376] width 223 height 27
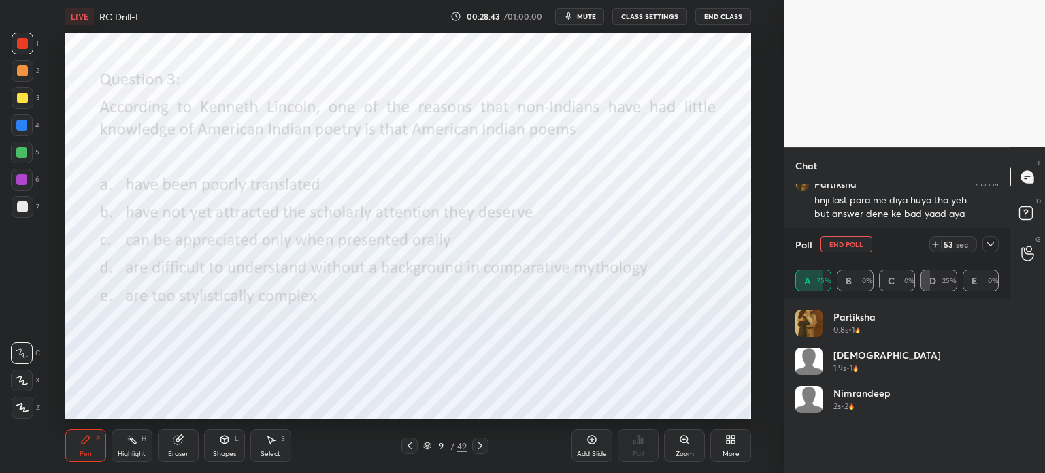
scroll to position [1509, 0]
click at [987, 244] on icon at bounding box center [990, 244] width 11 height 11
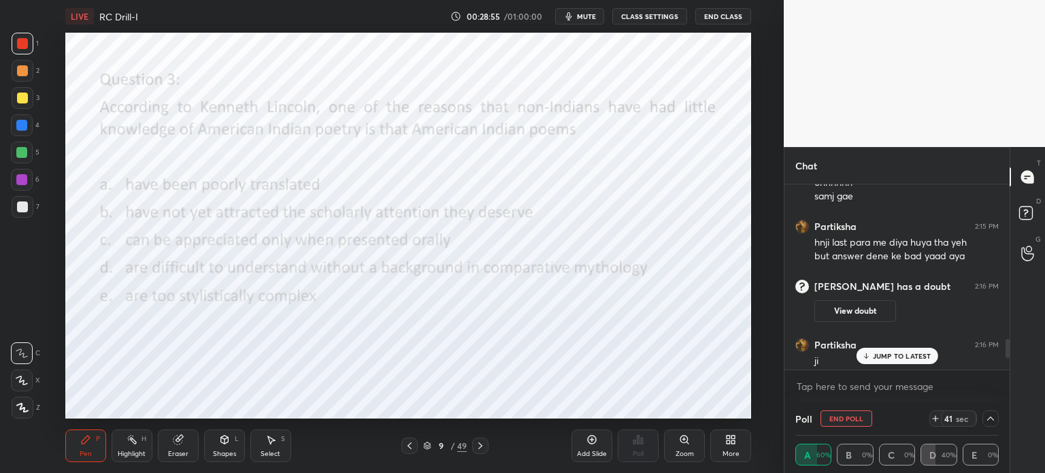
scroll to position [0, 4]
click at [878, 359] on p "JUMP TO LATEST" at bounding box center [902, 356] width 59 height 8
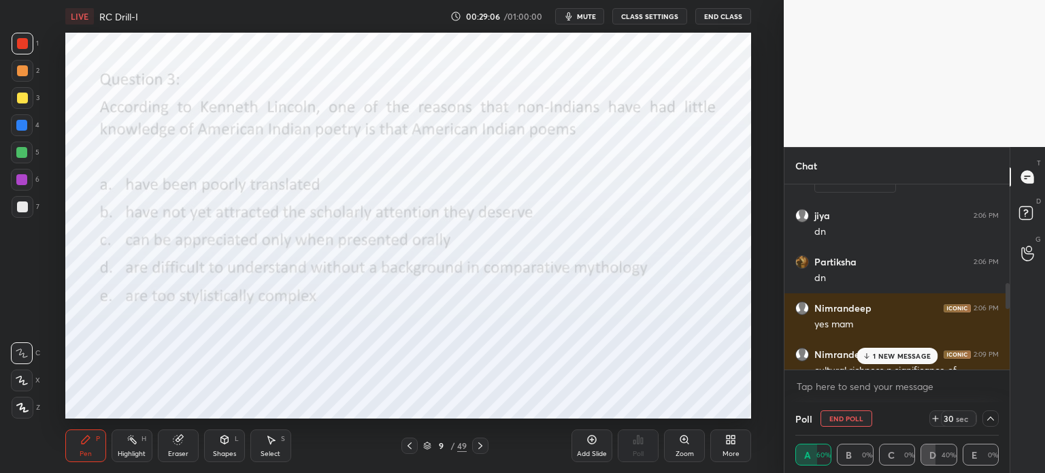
scroll to position [949, 0]
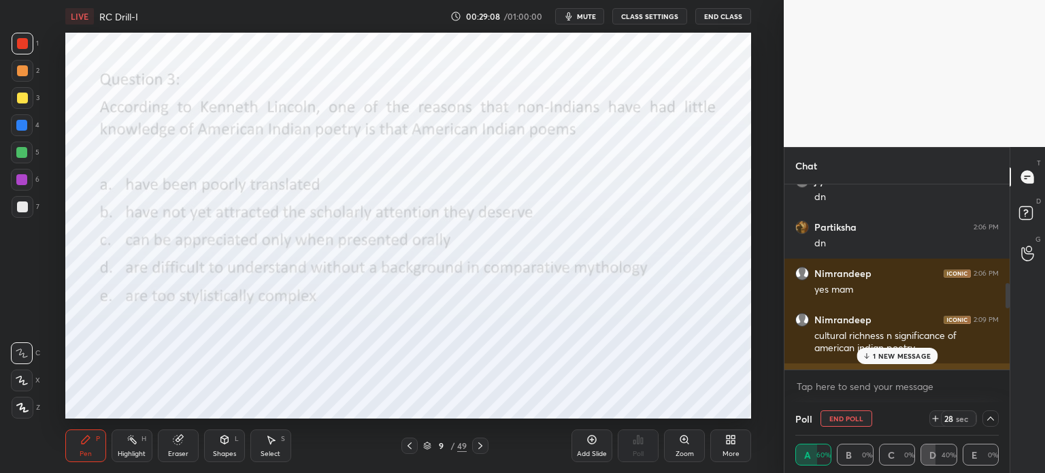
click at [874, 364] on div "[DEMOGRAPHIC_DATA] 2:09 PM The Origin of [DEMOGRAPHIC_DATA] poets in [GEOGRAPHI…" at bounding box center [897, 392] width 225 height 59
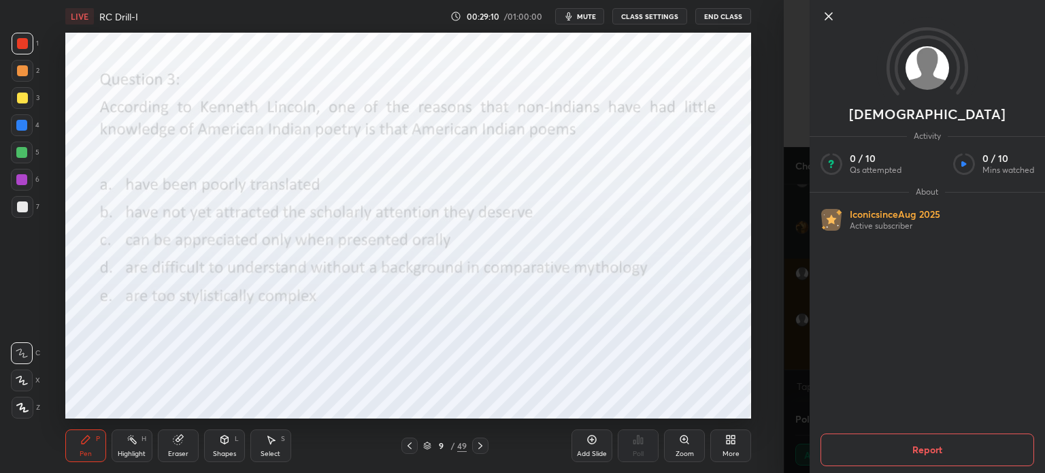
click at [825, 18] on icon at bounding box center [829, 16] width 16 height 16
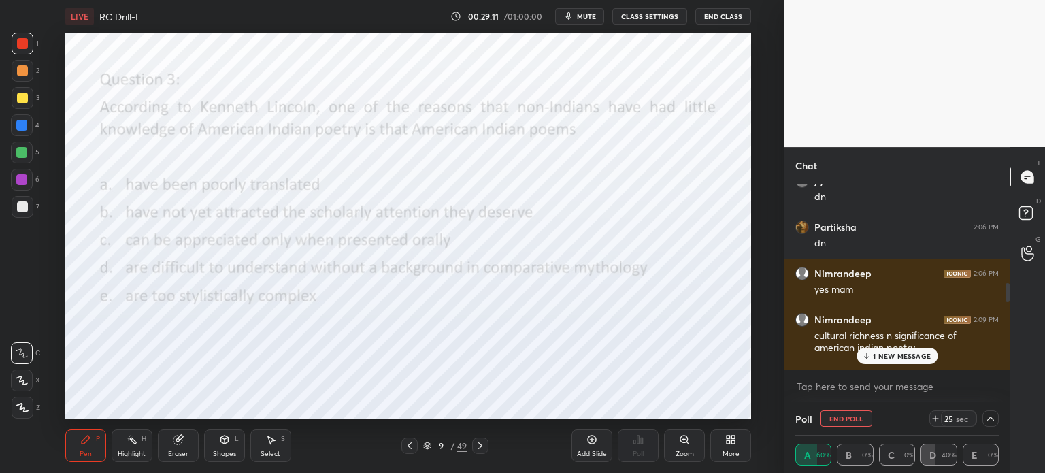
click at [879, 353] on p "1 NEW MESSAGE" at bounding box center [902, 356] width 58 height 8
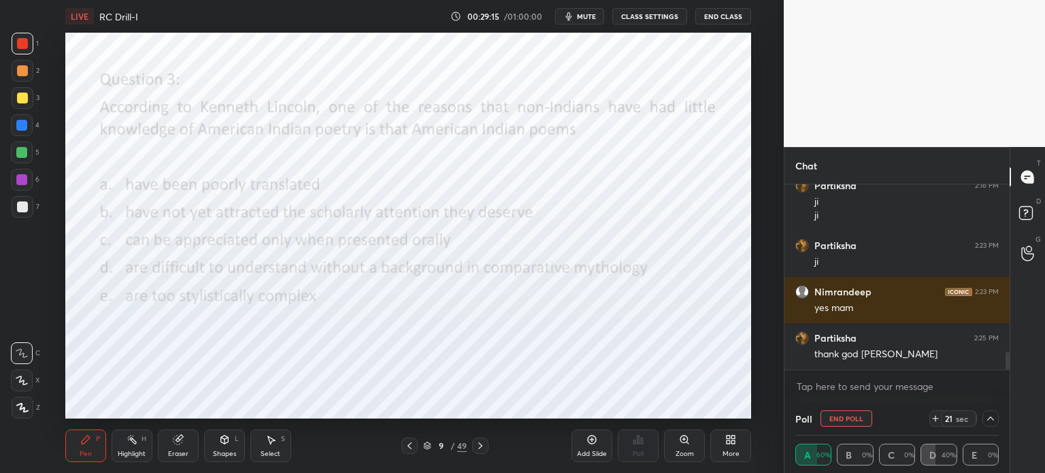
click at [991, 419] on icon at bounding box center [990, 418] width 11 height 11
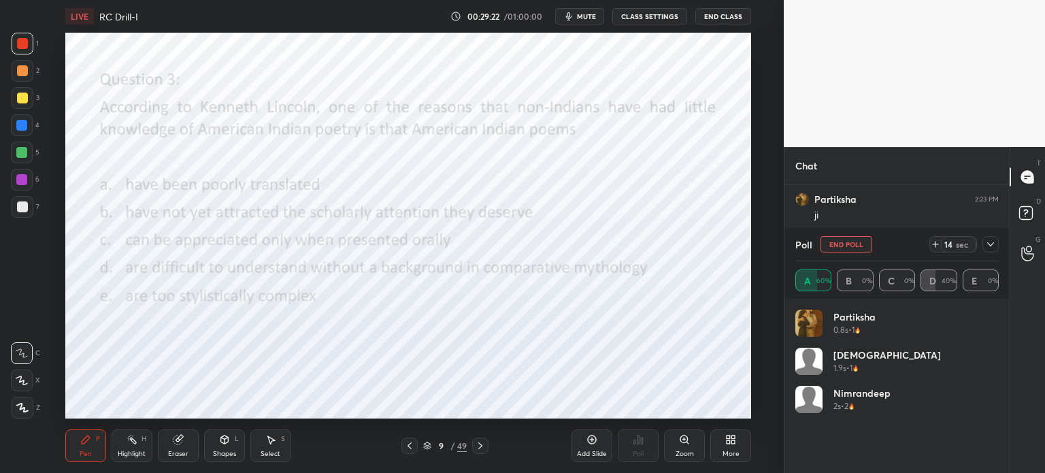
scroll to position [4, 4]
click at [994, 243] on icon at bounding box center [990, 244] width 11 height 11
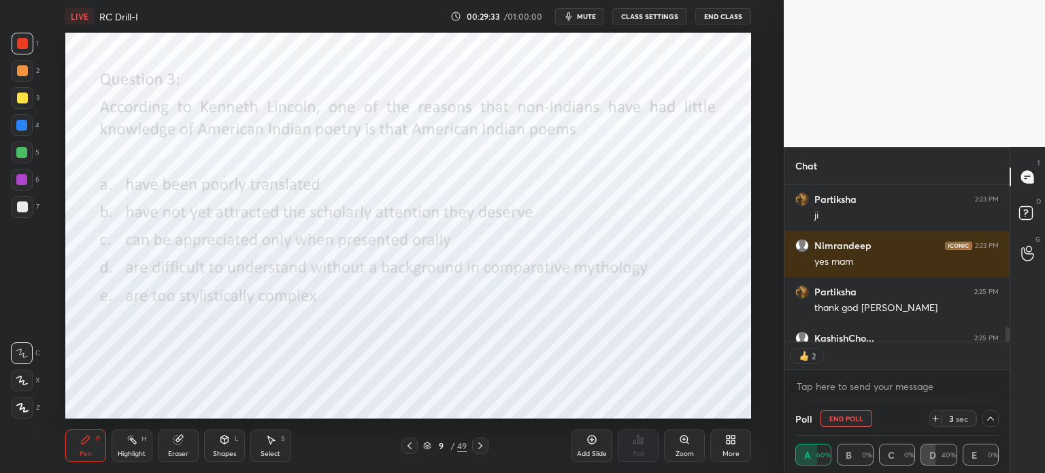
scroll to position [5, 4]
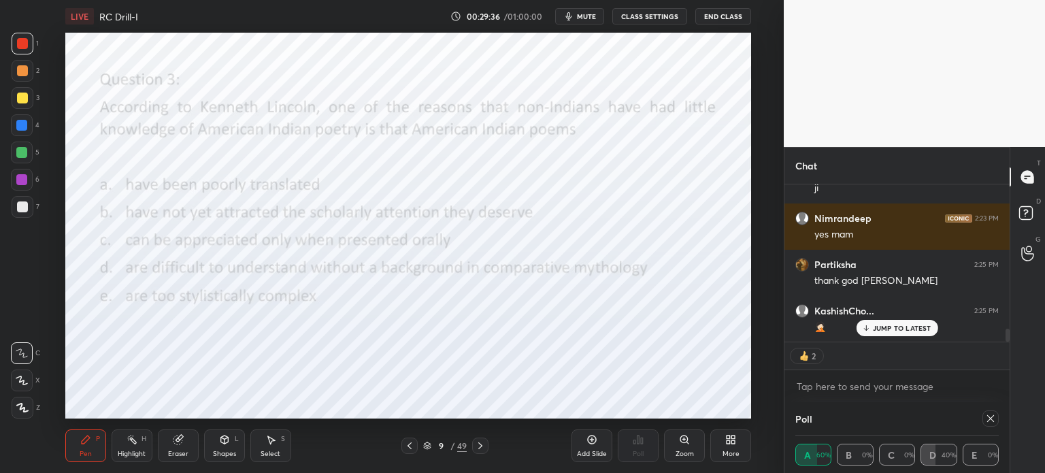
click at [900, 321] on div "JUMP TO LATEST" at bounding box center [897, 328] width 82 height 16
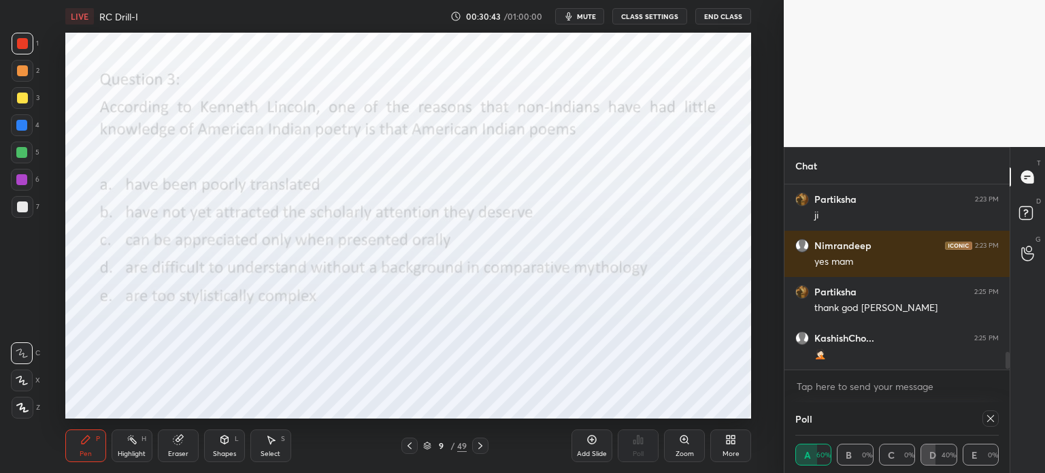
drag, startPoint x: 989, startPoint y: 421, endPoint x: 939, endPoint y: 421, distance: 50.4
click at [986, 419] on icon at bounding box center [990, 418] width 11 height 11
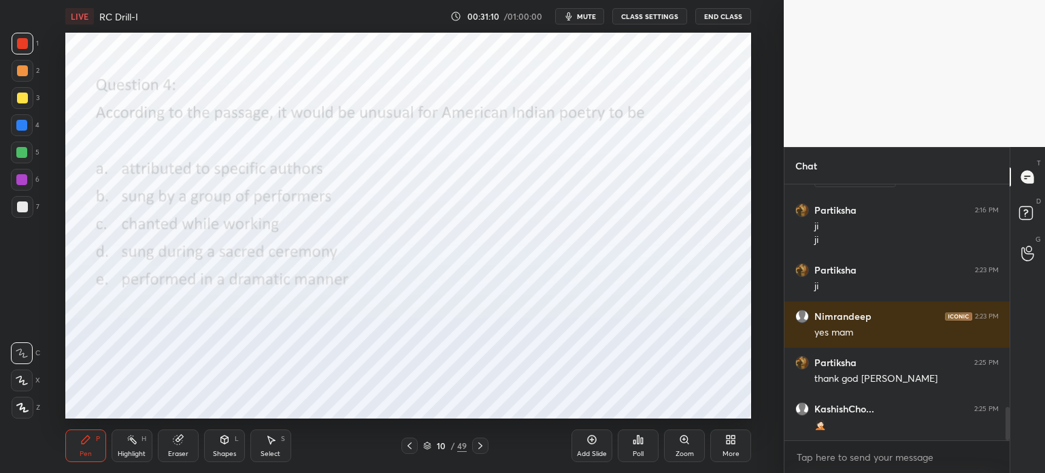
scroll to position [252, 221]
click at [634, 439] on icon at bounding box center [638, 439] width 11 height 11
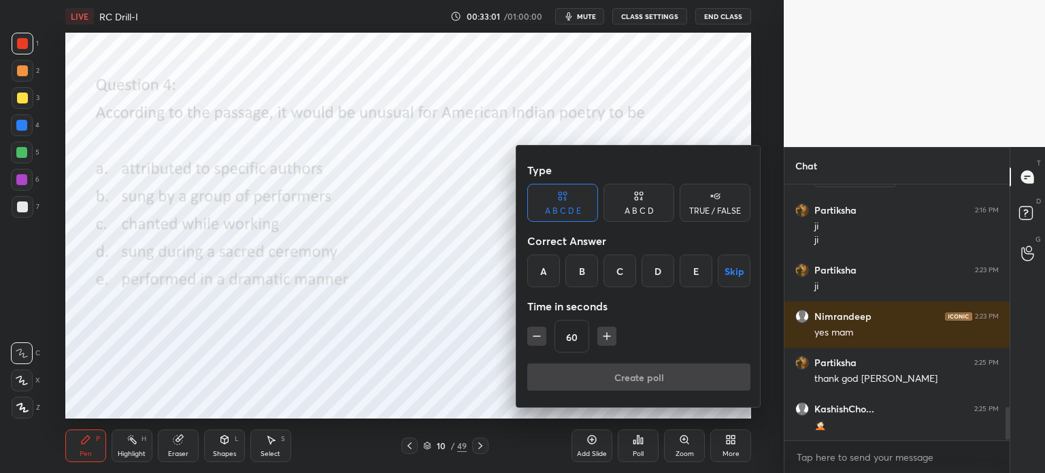
scroll to position [1739, 0]
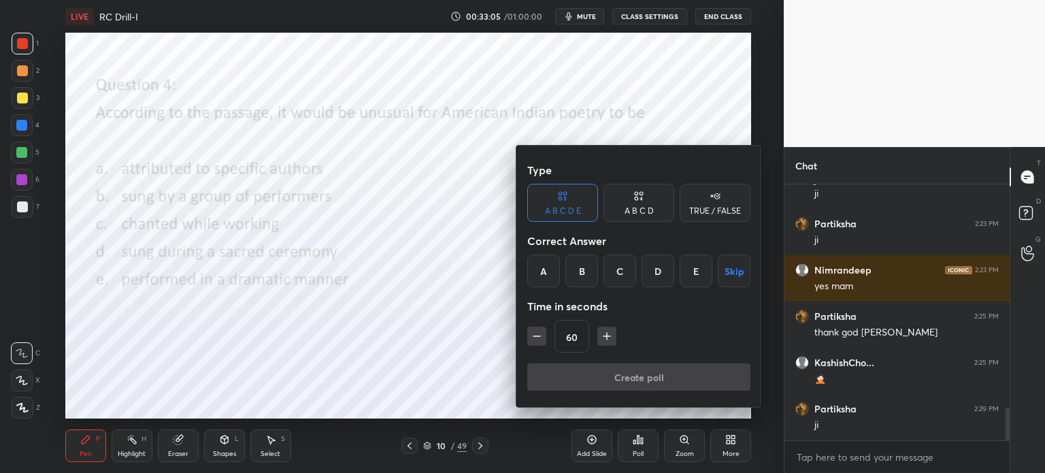
click at [531, 272] on div "A" at bounding box center [543, 271] width 33 height 33
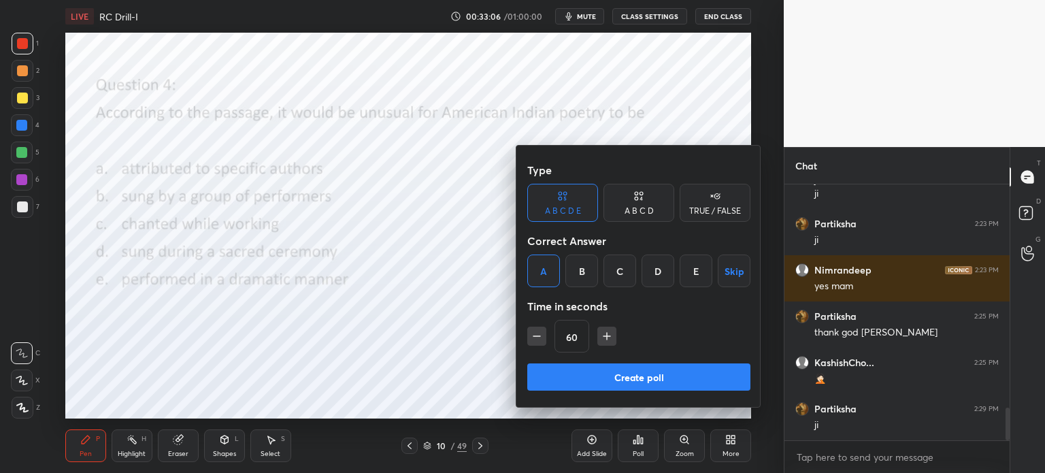
click at [591, 365] on button "Create poll" at bounding box center [638, 376] width 223 height 27
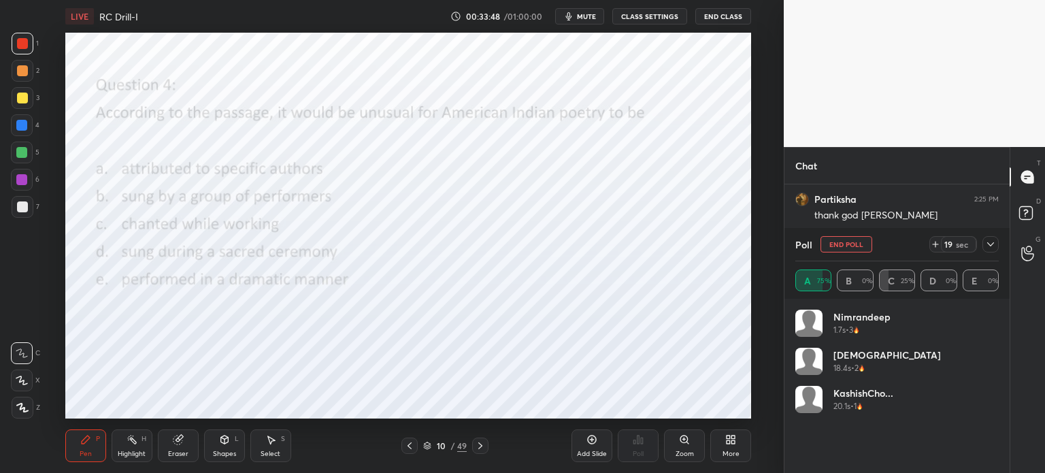
scroll to position [1903, 0]
click at [991, 244] on icon at bounding box center [990, 244] width 11 height 11
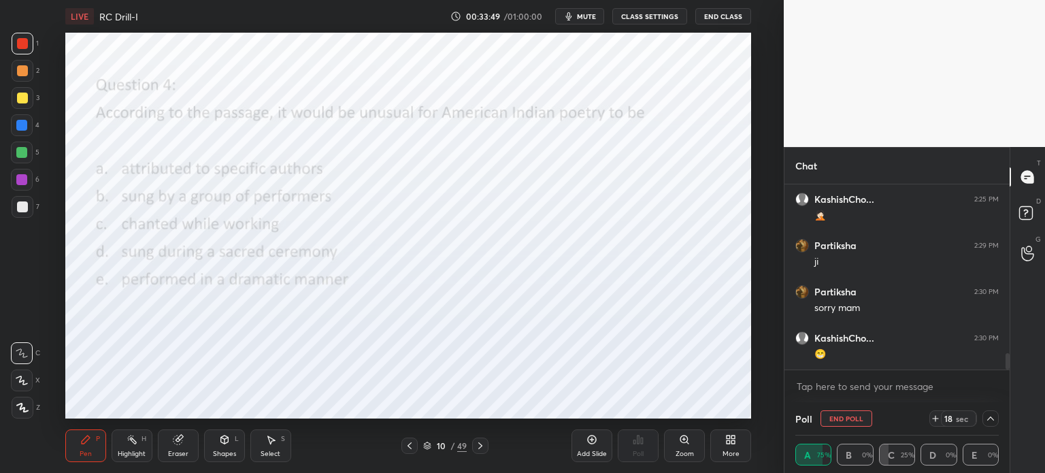
scroll to position [0, 4]
click at [991, 412] on div at bounding box center [991, 418] width 16 height 16
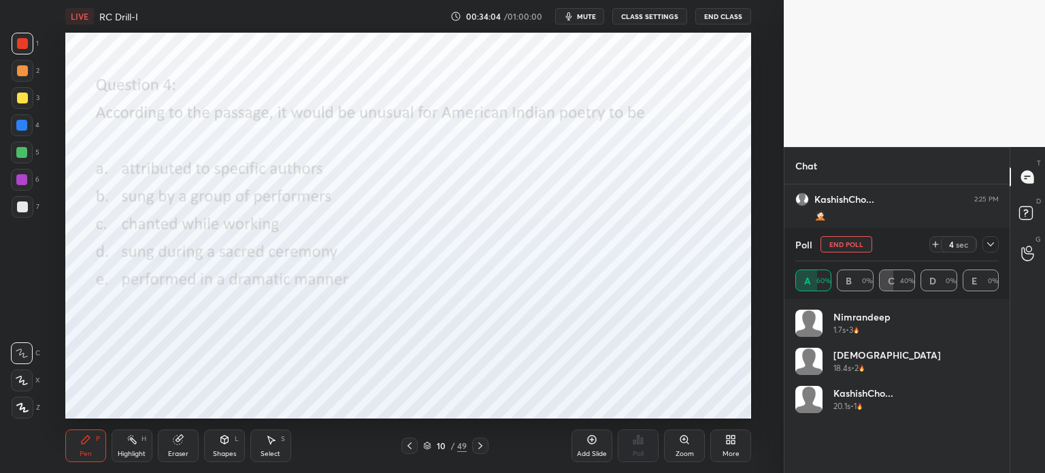
scroll to position [1949, 0]
drag, startPoint x: 981, startPoint y: 248, endPoint x: 898, endPoint y: 242, distance: 83.2
click at [980, 248] on div at bounding box center [988, 244] width 22 height 16
click at [987, 244] on icon at bounding box center [990, 244] width 11 height 11
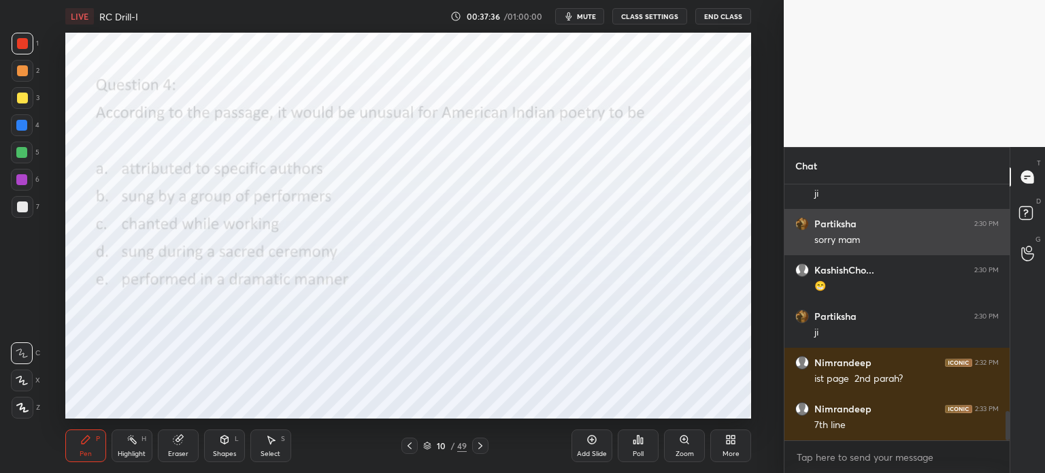
scroll to position [2017, 0]
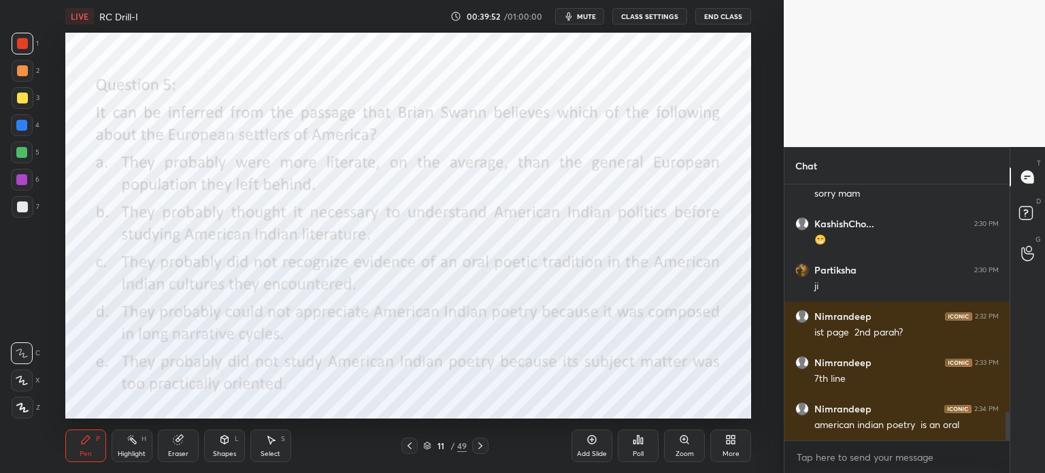
click at [637, 453] on div "Poll" at bounding box center [638, 454] width 11 height 7
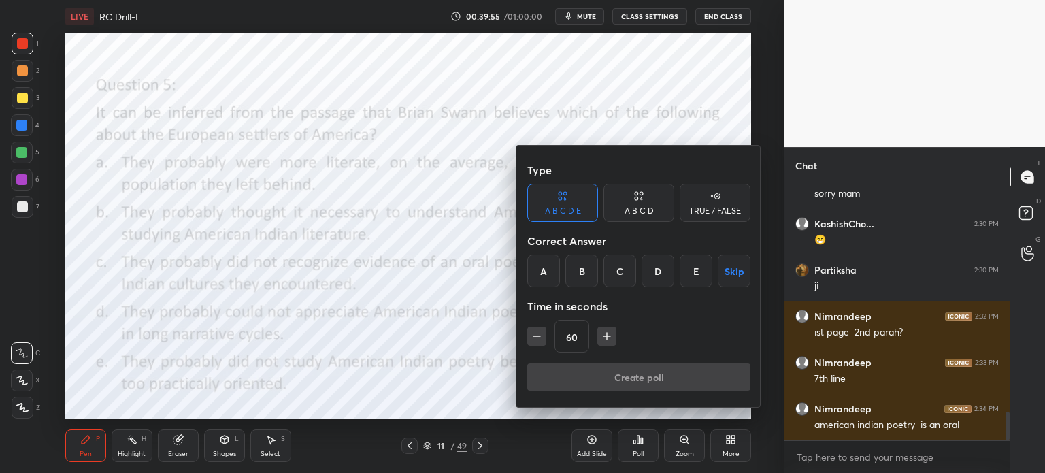
scroll to position [2063, 0]
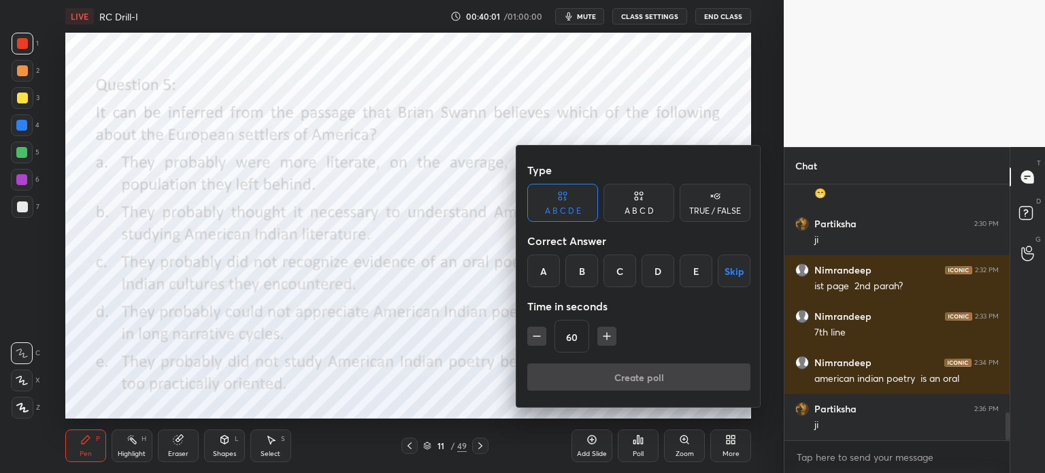
click at [615, 264] on div "C" at bounding box center [620, 271] width 33 height 33
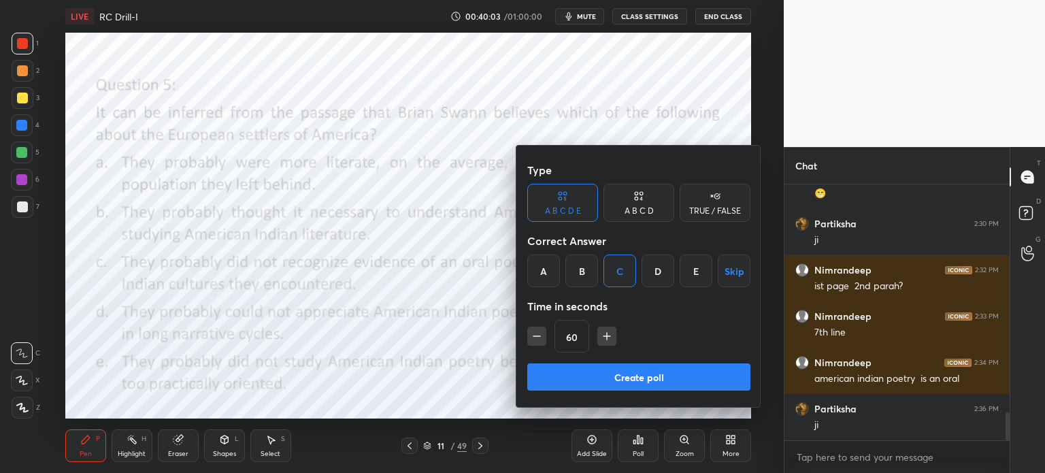
click at [640, 379] on button "Create poll" at bounding box center [638, 376] width 223 height 27
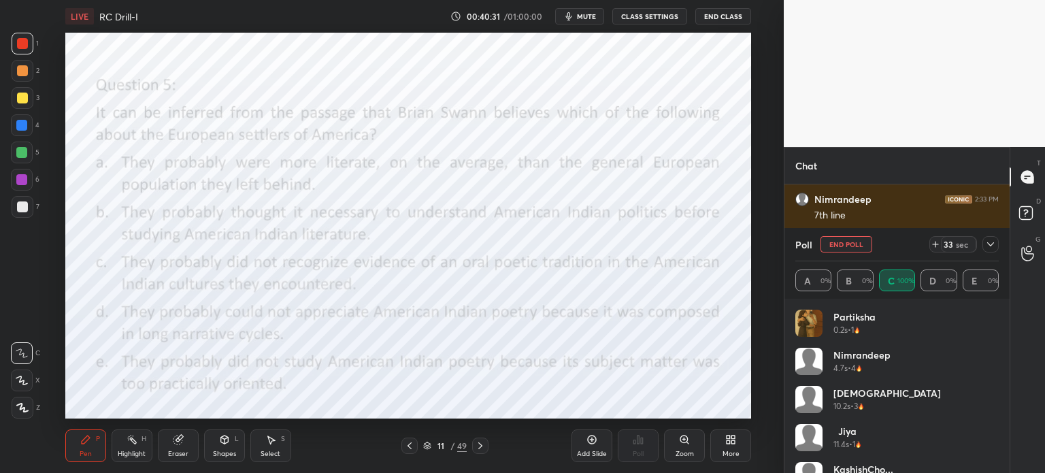
scroll to position [2227, 0]
click at [994, 247] on icon at bounding box center [990, 244] width 11 height 11
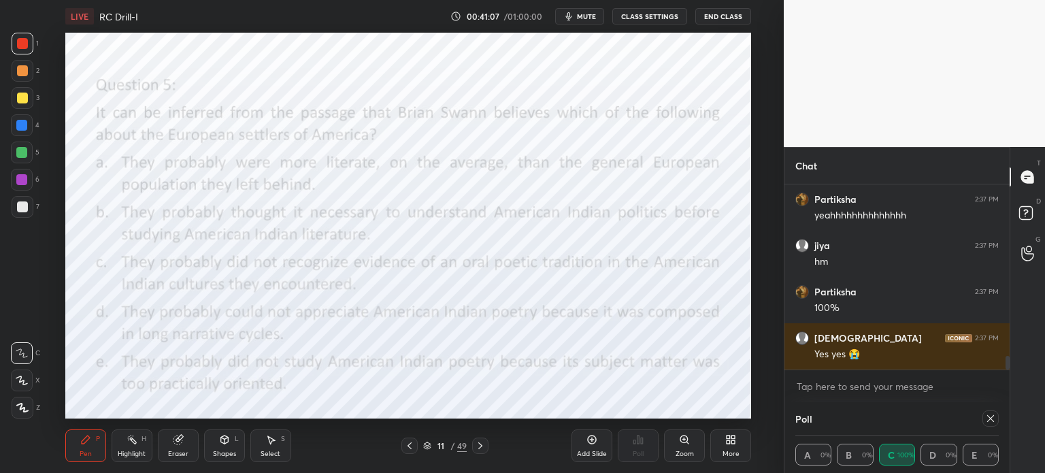
scroll to position [2366, 0]
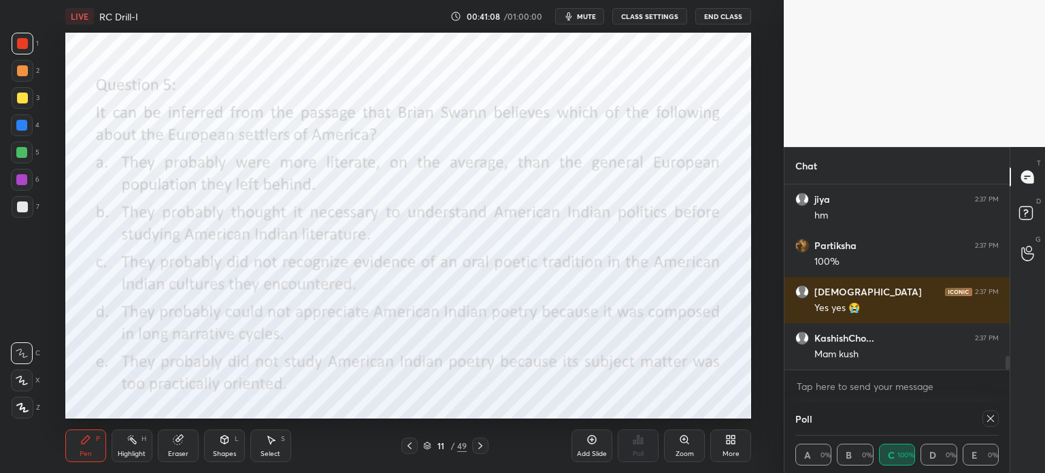
click at [988, 414] on icon at bounding box center [990, 418] width 11 height 11
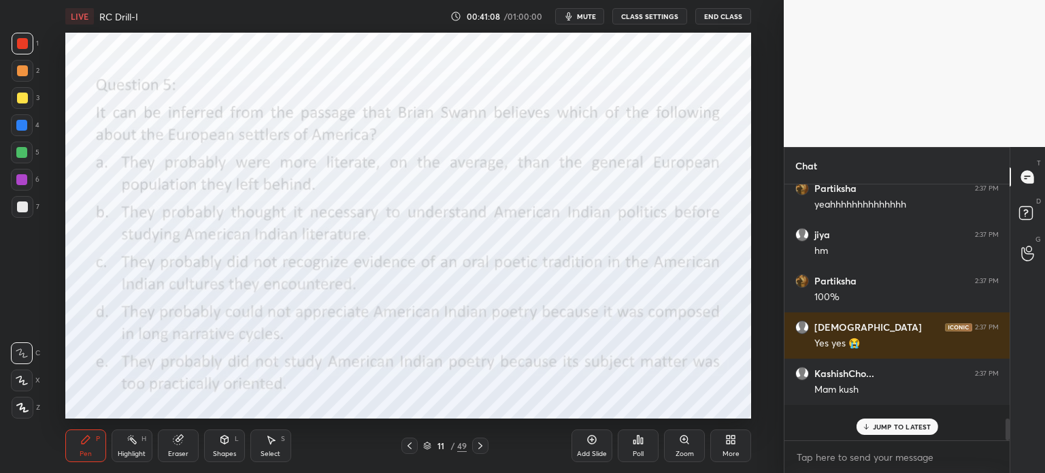
scroll to position [4, 4]
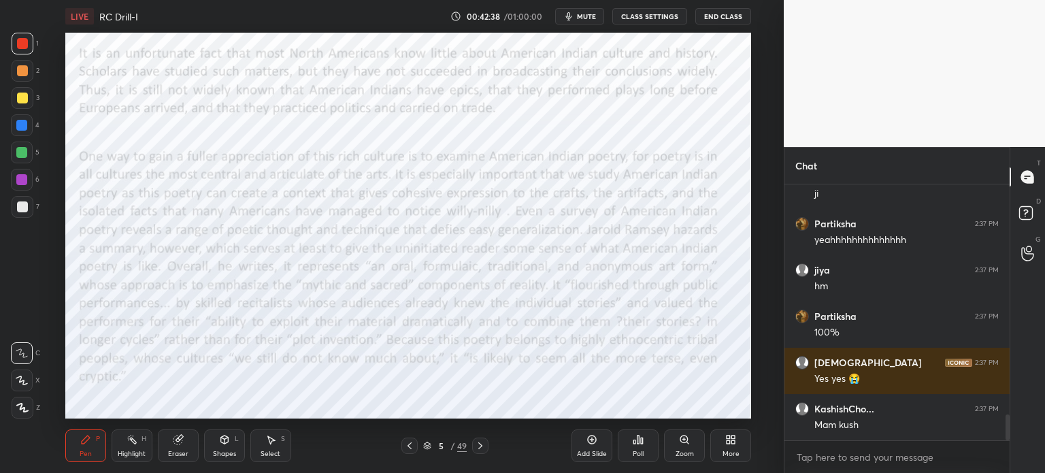
drag, startPoint x: 131, startPoint y: 446, endPoint x: 125, endPoint y: 442, distance: 7.4
click at [131, 446] on div "Highlight H" at bounding box center [132, 445] width 41 height 33
drag, startPoint x: 20, startPoint y: 411, endPoint x: 14, endPoint y: 304, distance: 107.1
click at [18, 406] on icon at bounding box center [21, 407] width 11 height 11
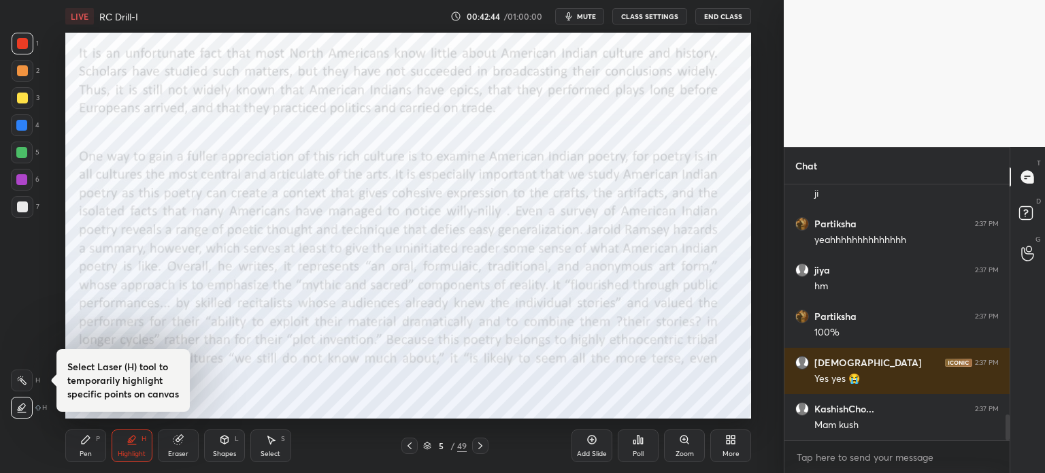
drag, startPoint x: 17, startPoint y: 99, endPoint x: 44, endPoint y: 96, distance: 26.7
click at [17, 103] on div at bounding box center [22, 98] width 11 height 11
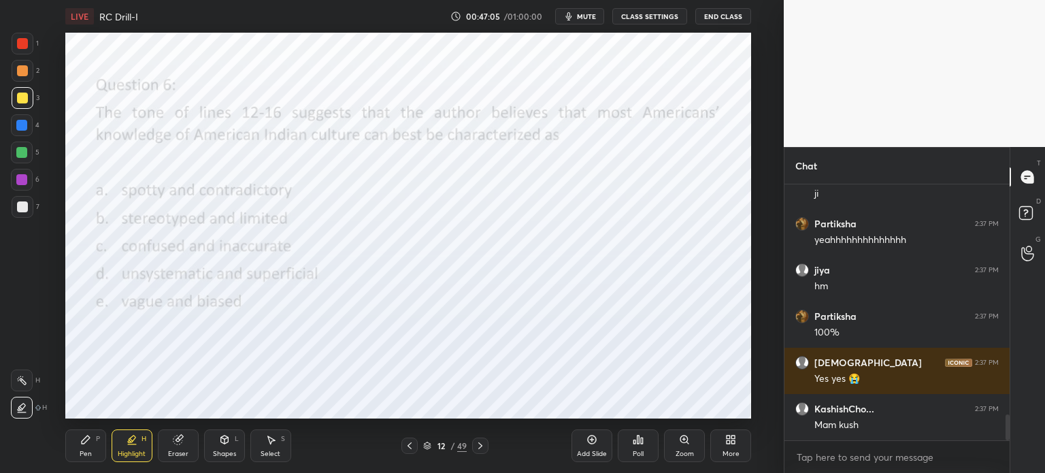
click at [634, 446] on div "Poll" at bounding box center [638, 445] width 41 height 33
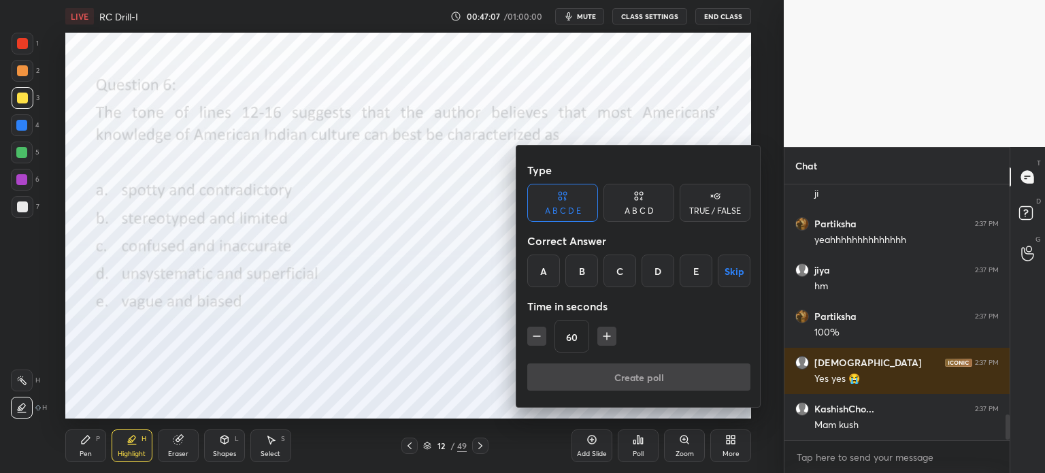
scroll to position [2341, 0]
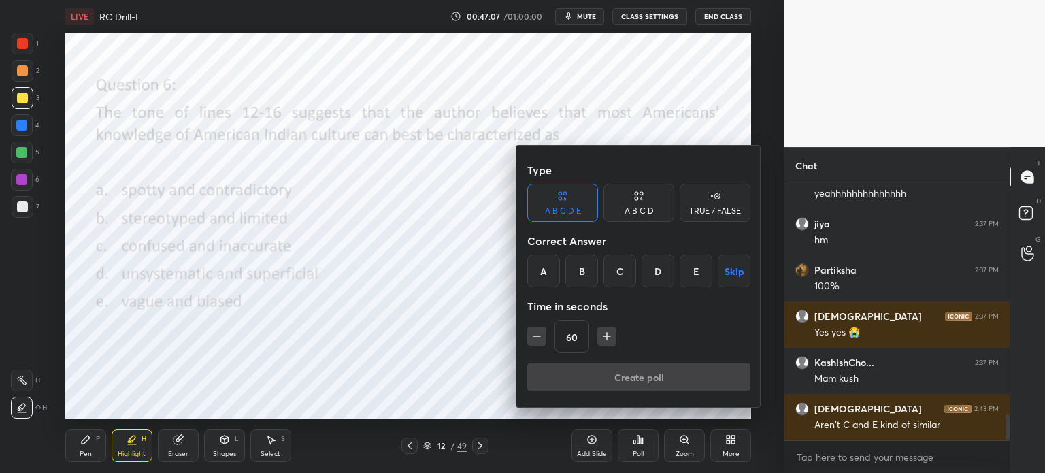
click at [659, 275] on div "D" at bounding box center [658, 271] width 33 height 33
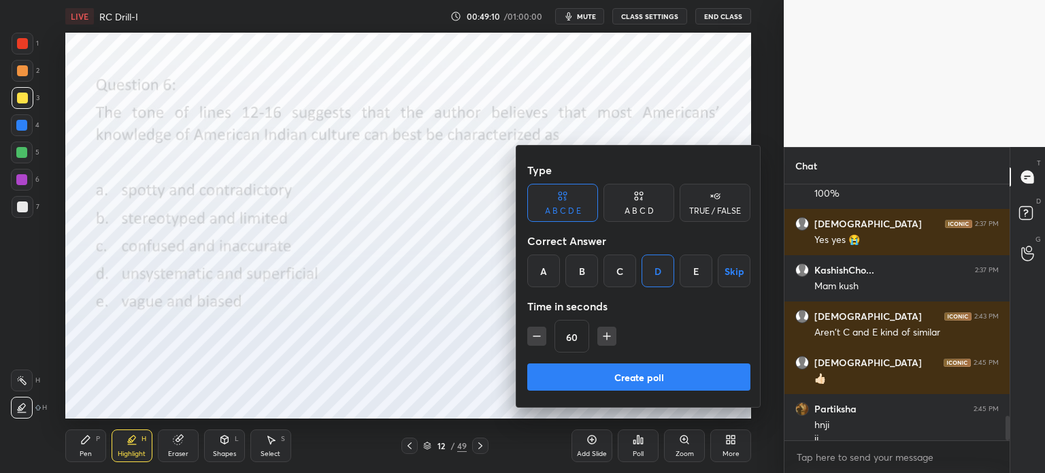
scroll to position [2447, 0]
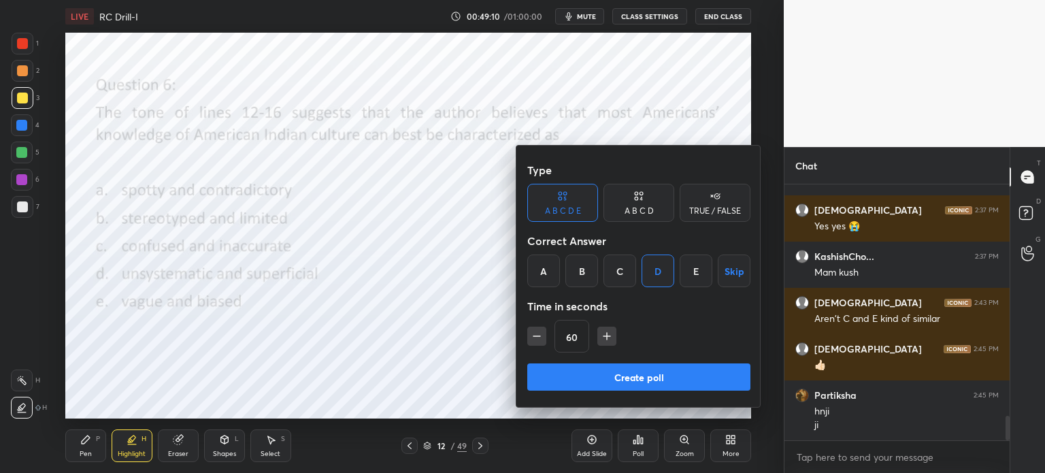
click at [671, 372] on button "Create poll" at bounding box center [638, 376] width 223 height 27
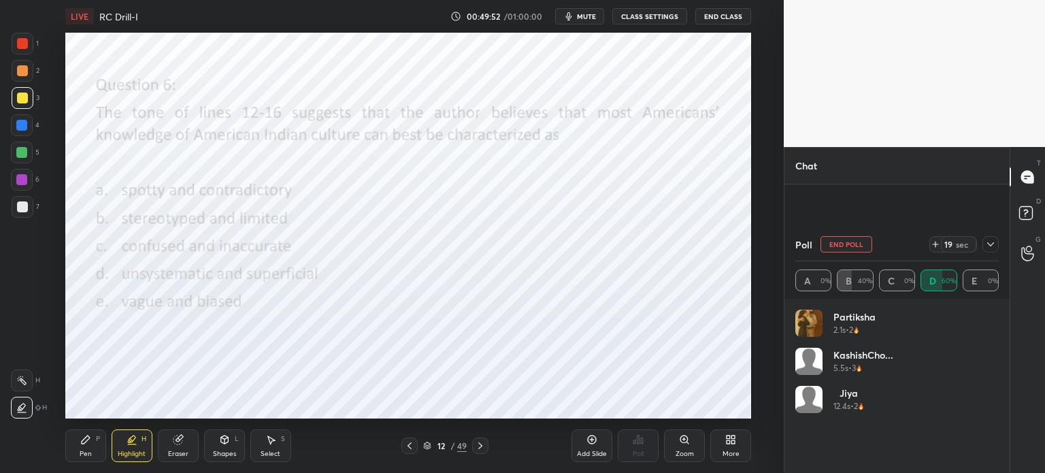
scroll to position [2564, 0]
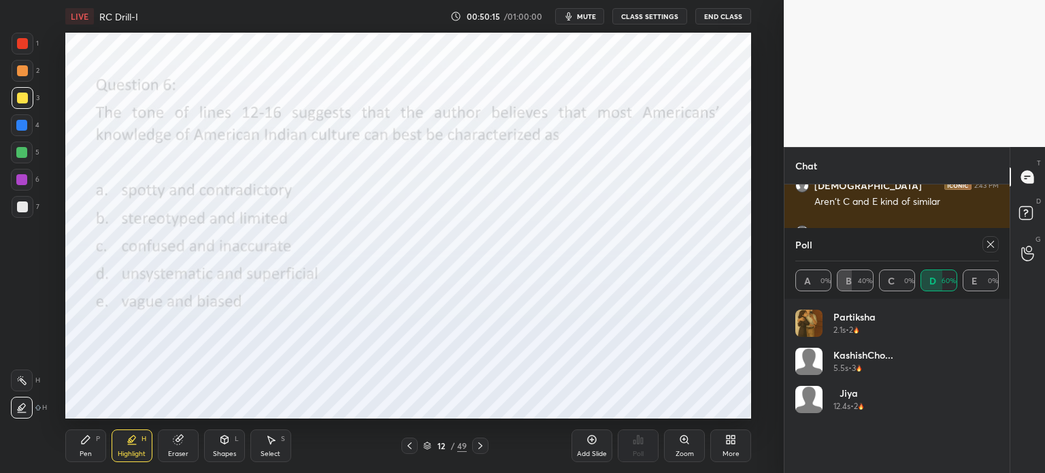
drag, startPoint x: 991, startPoint y: 247, endPoint x: 936, endPoint y: 239, distance: 55.1
click at [989, 247] on icon at bounding box center [990, 244] width 11 height 11
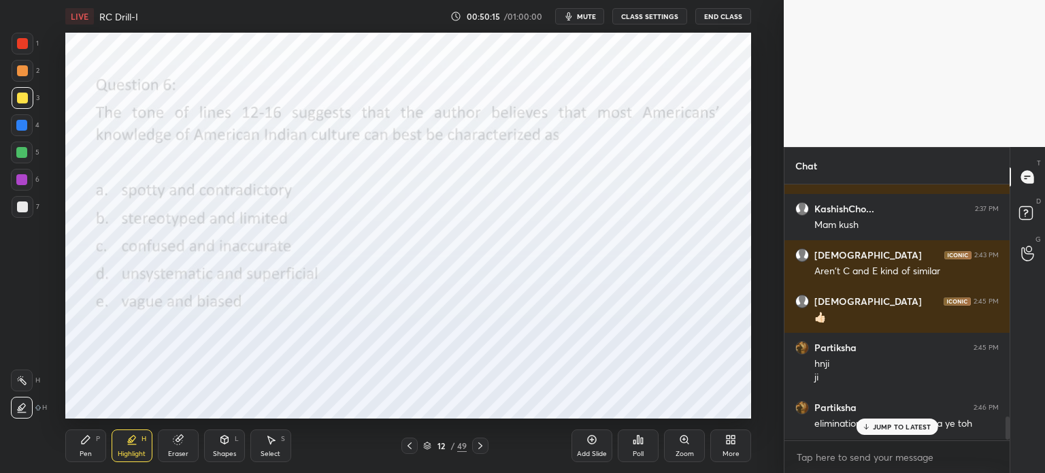
scroll to position [252, 221]
click at [83, 458] on div "Pen P" at bounding box center [85, 445] width 41 height 33
click at [22, 180] on div at bounding box center [21, 179] width 11 height 11
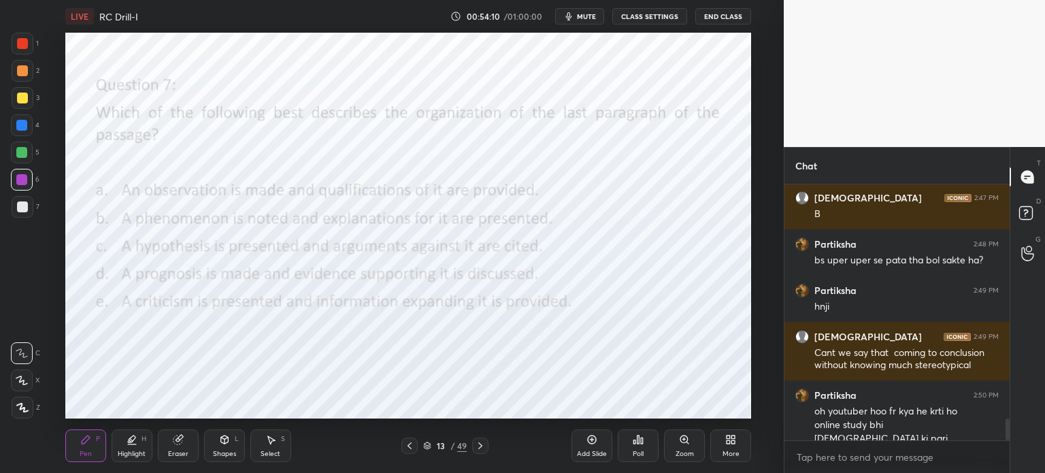
scroll to position [2764, 0]
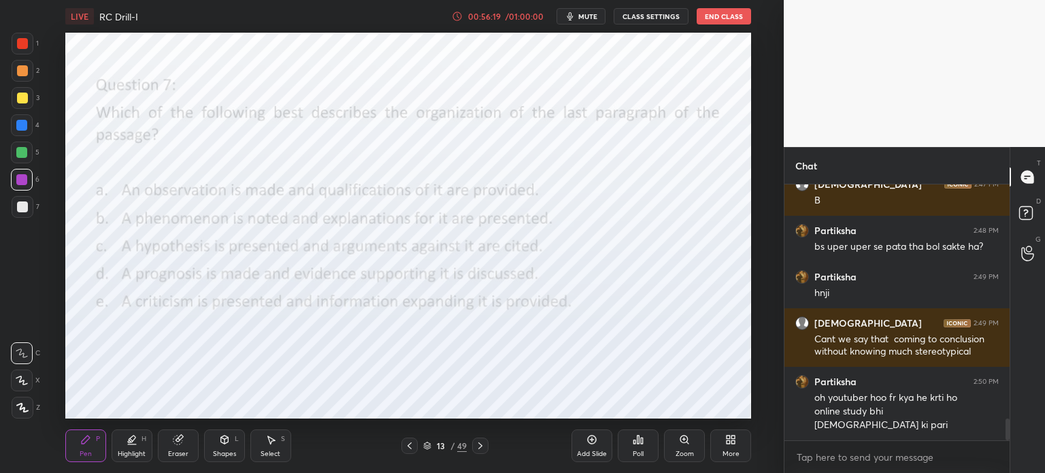
click at [574, 16] on icon "button" at bounding box center [571, 16] width 6 height 8
click at [574, 16] on button "unmute" at bounding box center [581, 16] width 49 height 16
click at [626, 446] on div "Poll" at bounding box center [638, 445] width 41 height 33
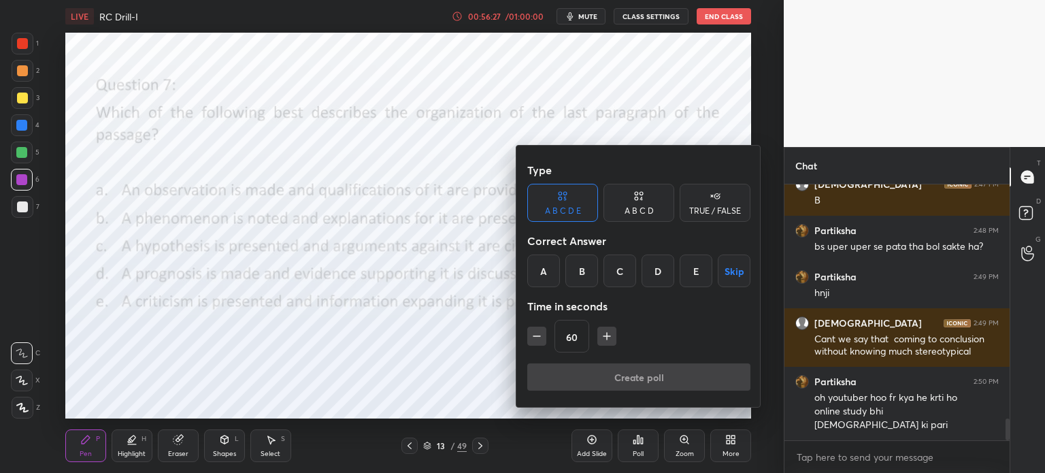
click at [577, 269] on div "B" at bounding box center [582, 271] width 33 height 33
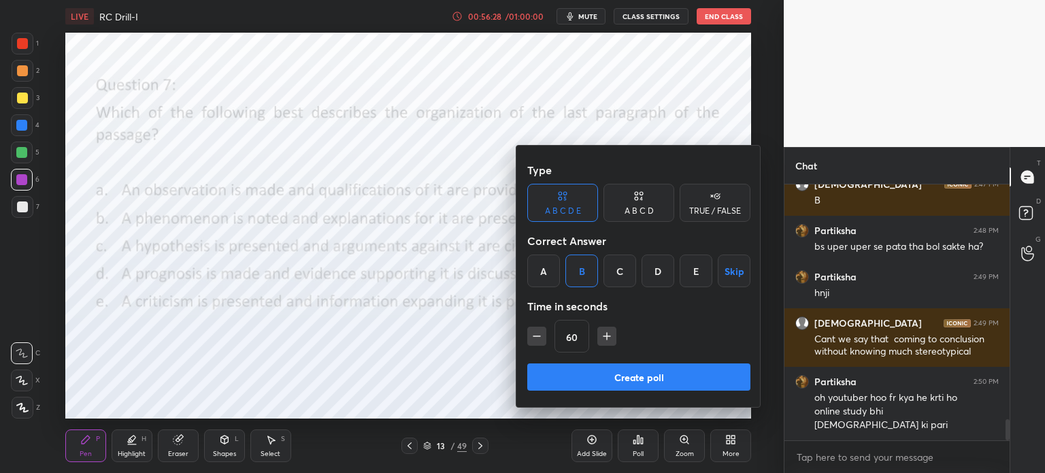
scroll to position [2811, 0]
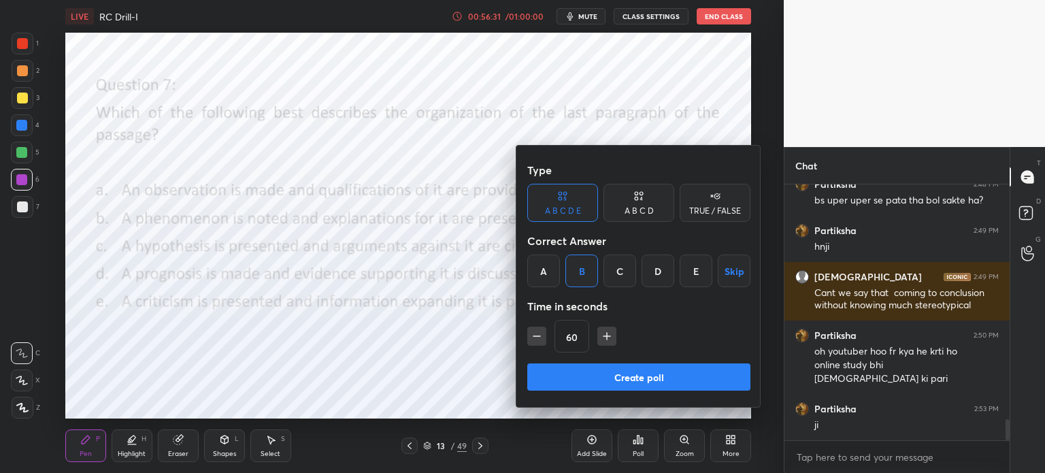
click at [638, 370] on button "Create poll" at bounding box center [638, 376] width 223 height 27
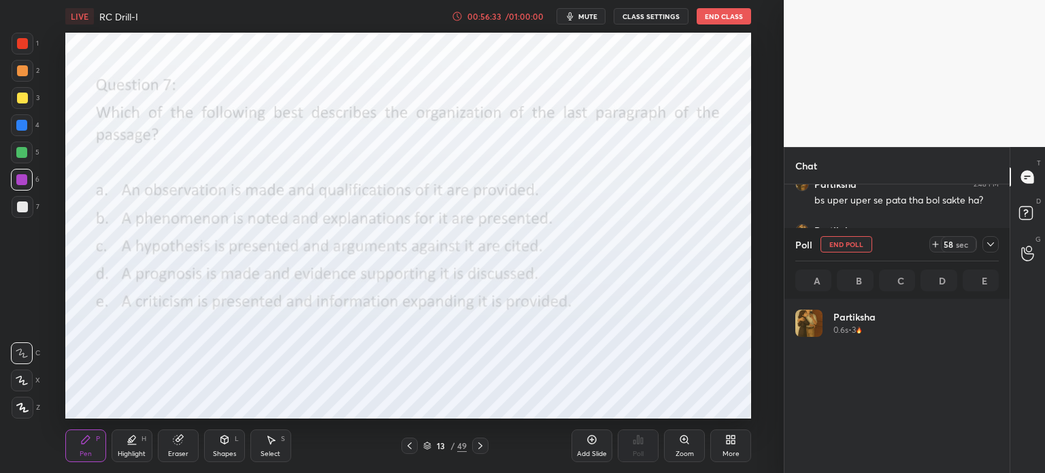
scroll to position [159, 199]
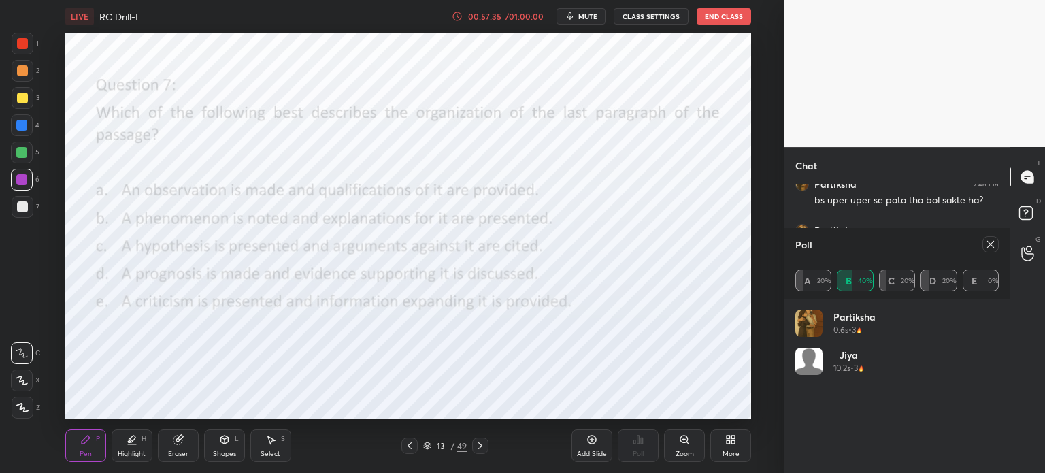
click at [227, 194] on div "Setting up your live class Poll for secs No correct answer Start poll" at bounding box center [409, 226] width 730 height 386
drag, startPoint x: 992, startPoint y: 247, endPoint x: 983, endPoint y: 242, distance: 10.0
click at [987, 244] on icon at bounding box center [990, 244] width 11 height 11
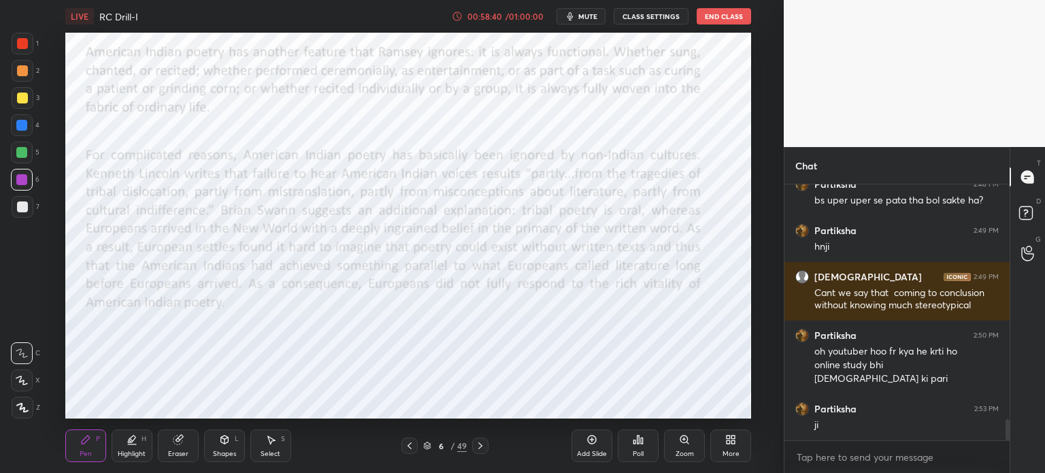
scroll to position [2857, 0]
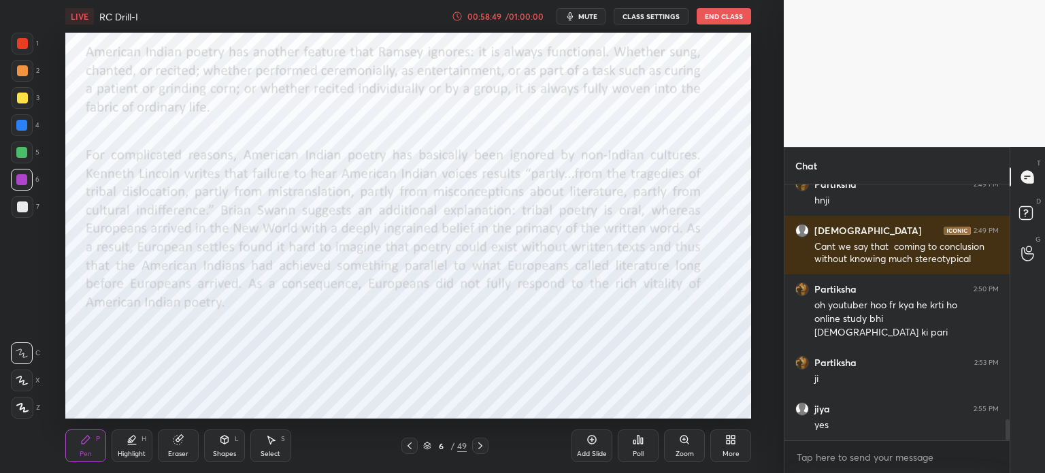
click at [639, 451] on div "Poll" at bounding box center [638, 454] width 11 height 7
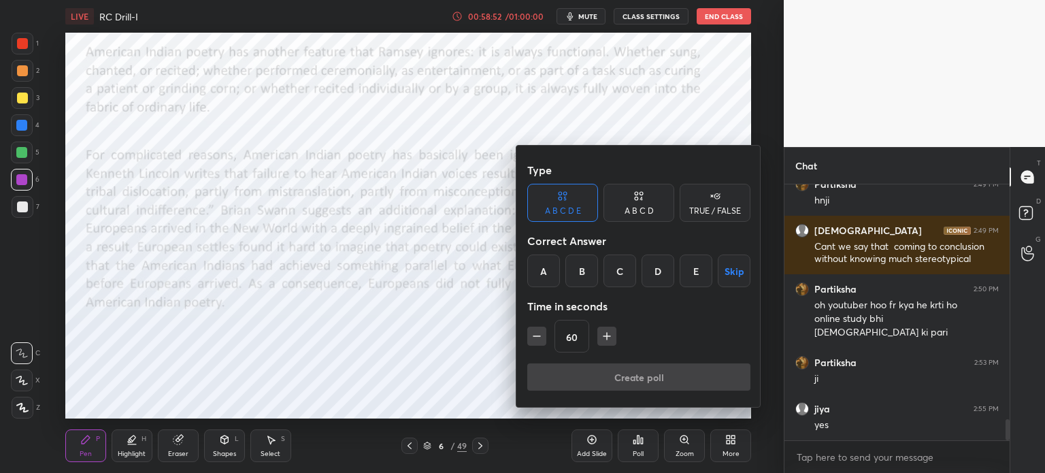
click at [449, 342] on div at bounding box center [522, 236] width 1045 height 473
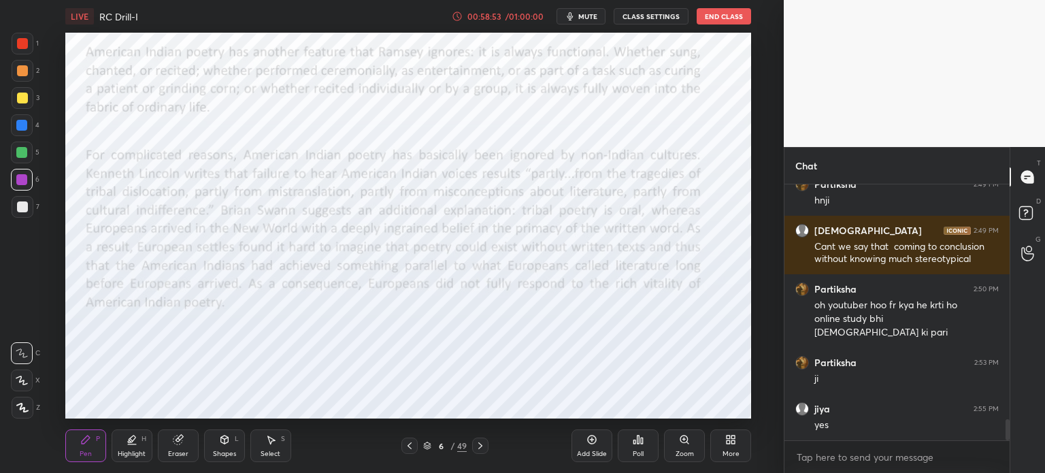
click at [636, 446] on div "Poll" at bounding box center [638, 445] width 41 height 33
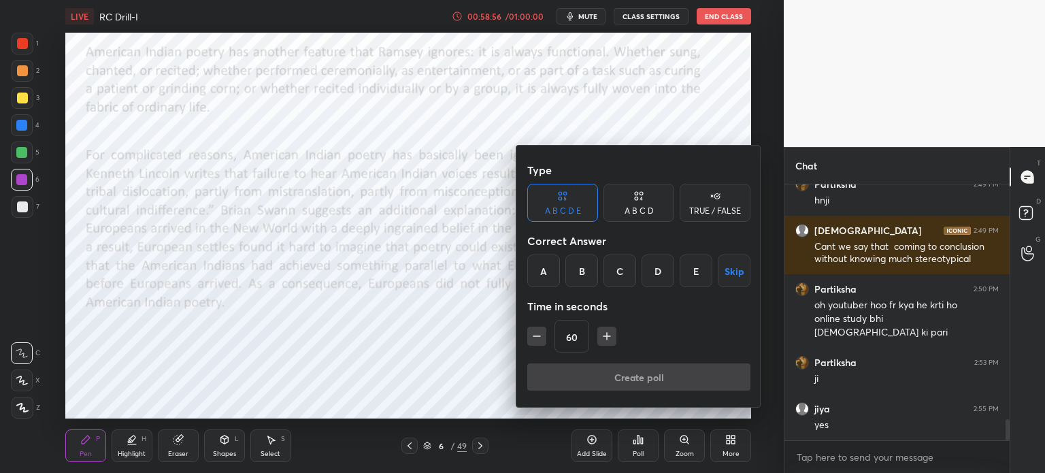
click at [423, 313] on div at bounding box center [522, 236] width 1045 height 473
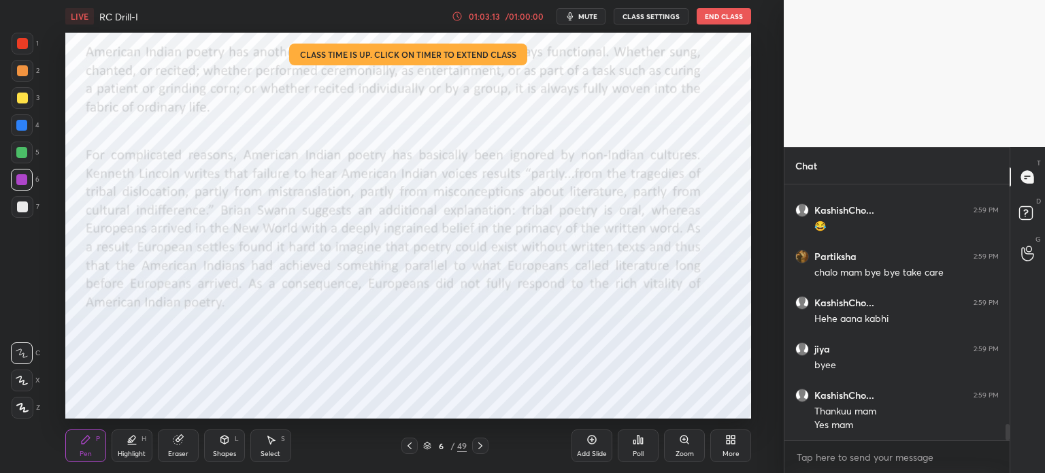
scroll to position [3693, 0]
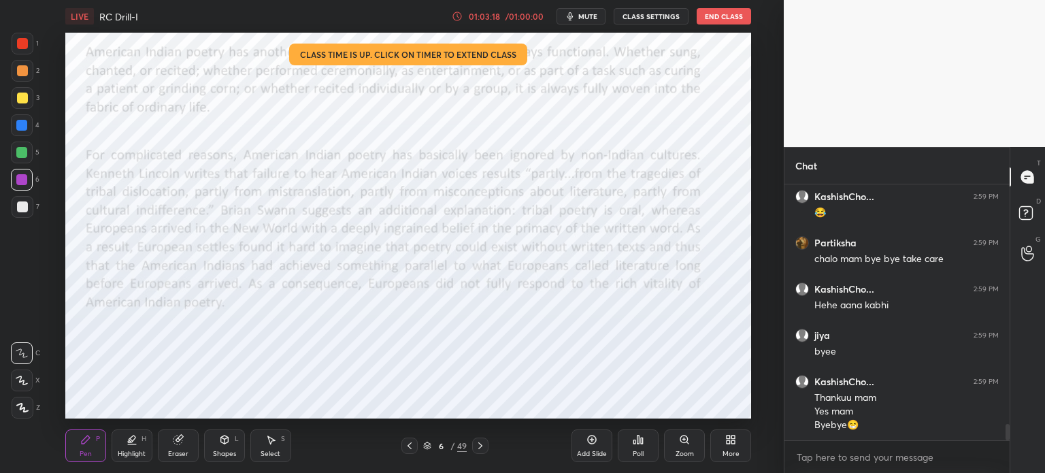
click at [730, 19] on button "End Class" at bounding box center [724, 16] width 54 height 16
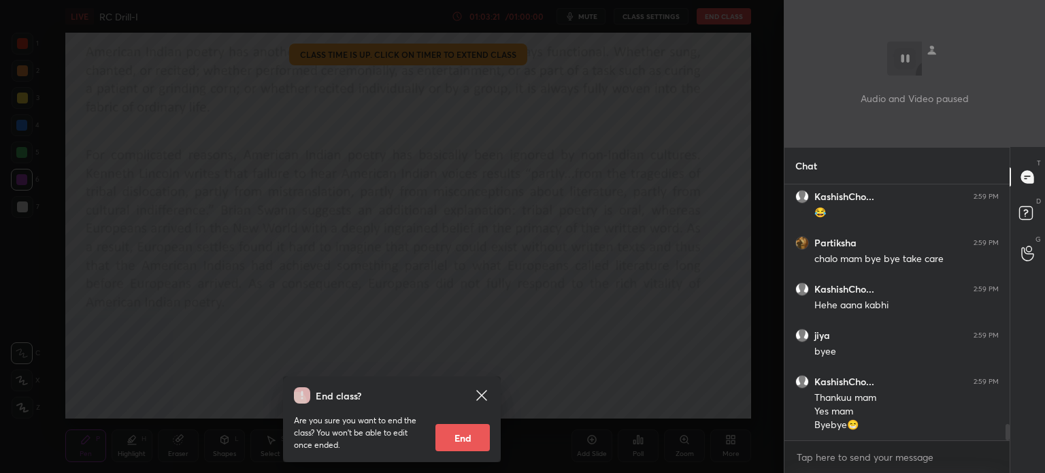
click at [480, 440] on button "End" at bounding box center [463, 437] width 54 height 27
type textarea "x"
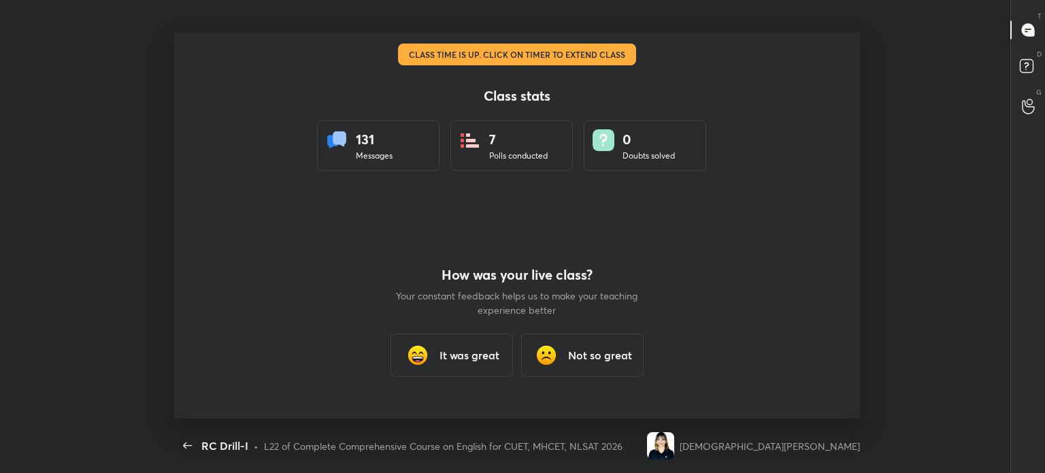
scroll to position [67666, 67018]
click at [189, 449] on icon "button" at bounding box center [188, 446] width 16 height 16
